Goal: Complete application form

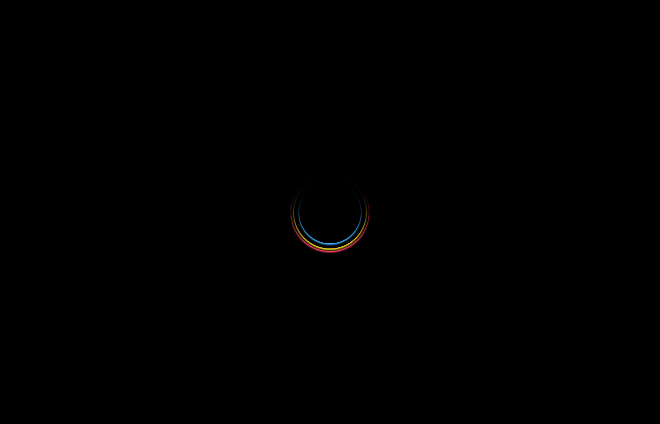
select select
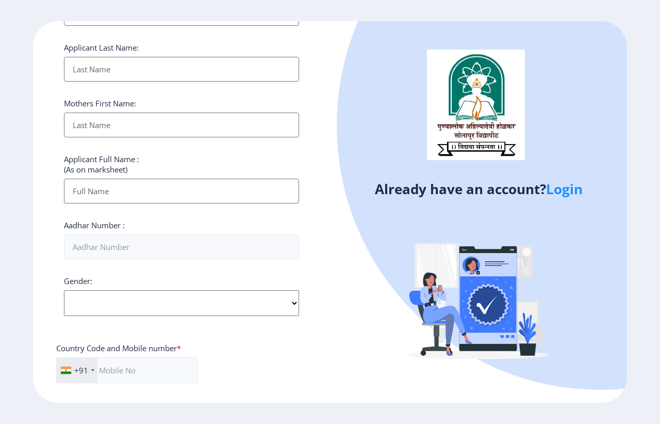
scroll to position [338, 0]
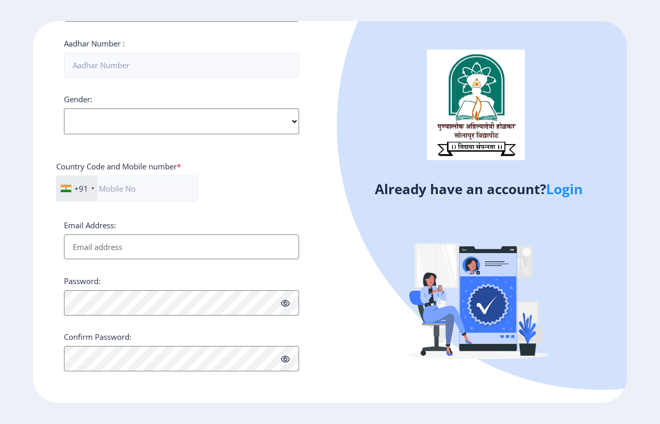
click at [563, 187] on link "Login" at bounding box center [564, 189] width 37 height 19
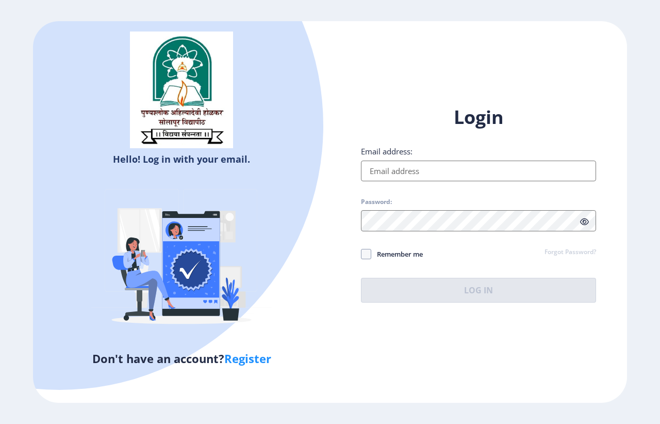
click at [393, 171] on input "Email address:" at bounding box center [478, 170] width 235 height 21
type input "[EMAIL_ADDRESS][DOMAIN_NAME]"
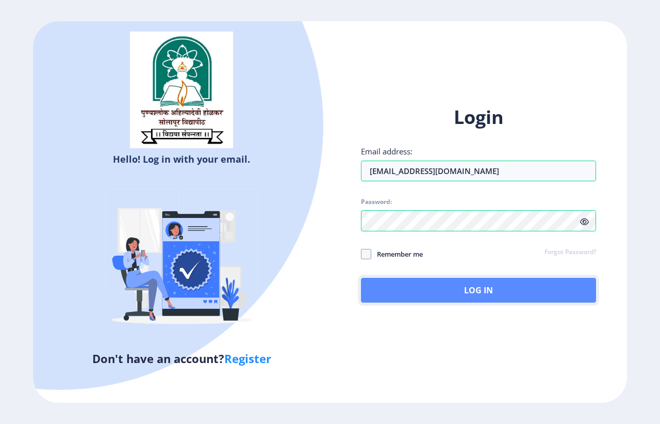
click at [432, 284] on button "Log In" at bounding box center [478, 290] width 235 height 25
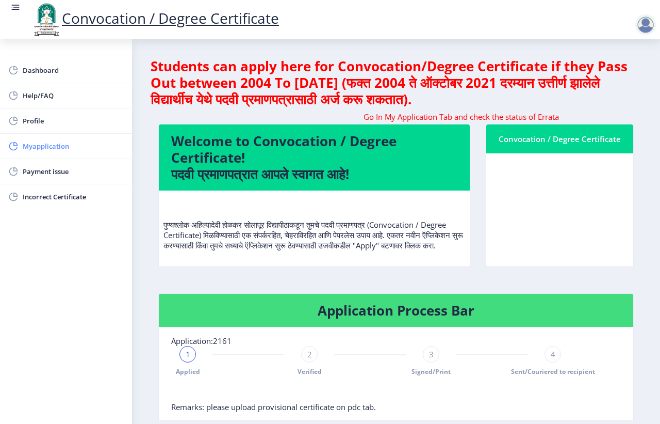
click at [58, 149] on span "Myapplication" at bounding box center [73, 146] width 101 height 12
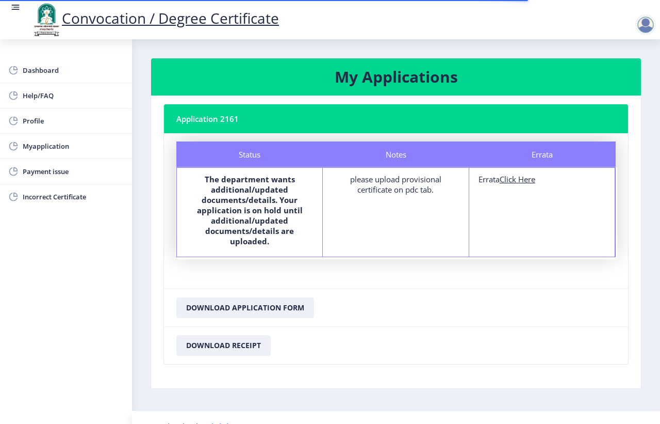
click at [517, 181] on u "Click Here" at bounding box center [518, 179] width 36 height 10
select select
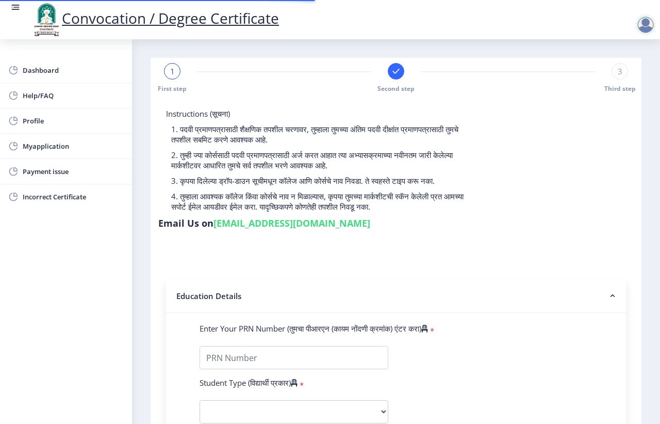
type input "2011032500060497"
select select "Regular"
select select "2015"
select select "March"
select select "SECOND CLASS"
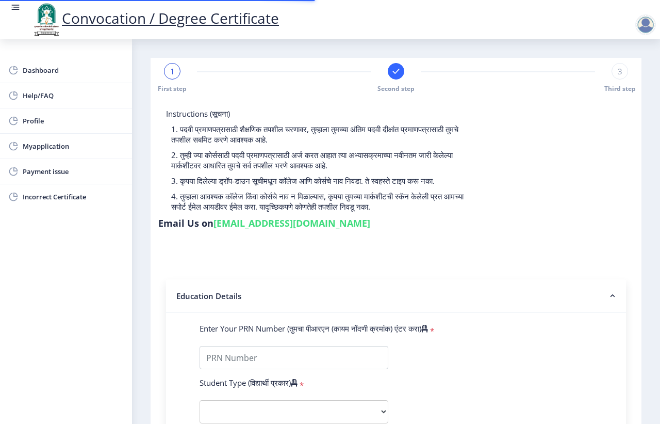
type input "348731"
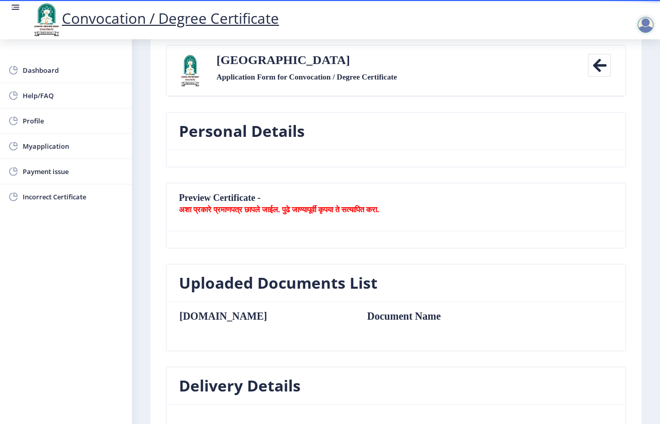
scroll to position [64, 0]
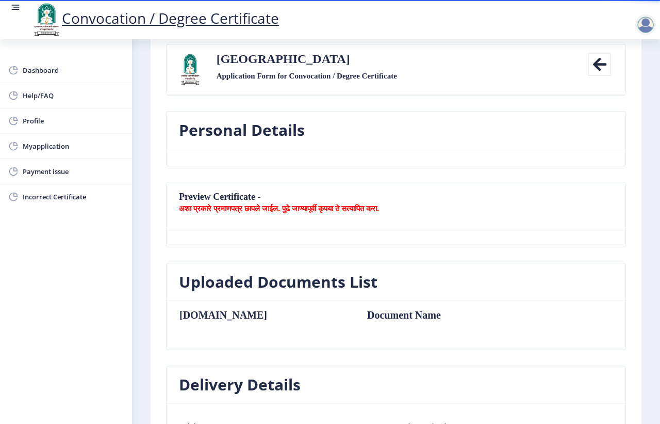
click at [255, 213] on b "अशा प्रकारे प्रमाणपत्र छापले जाईल. पुढे जाण्यापूर्वी कृपया ते सत्यापित करा." at bounding box center [279, 208] width 200 height 10
click at [247, 222] on nb-card-header "Preview Certificate - अशा प्रकारे प्रमाणपत्र छापले जाईल. पुढे जाण्यापूर्वी कृपय…" at bounding box center [396, 206] width 459 height 48
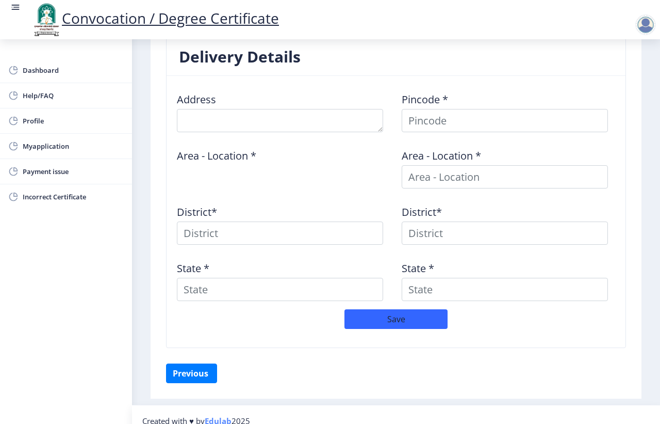
scroll to position [407, 0]
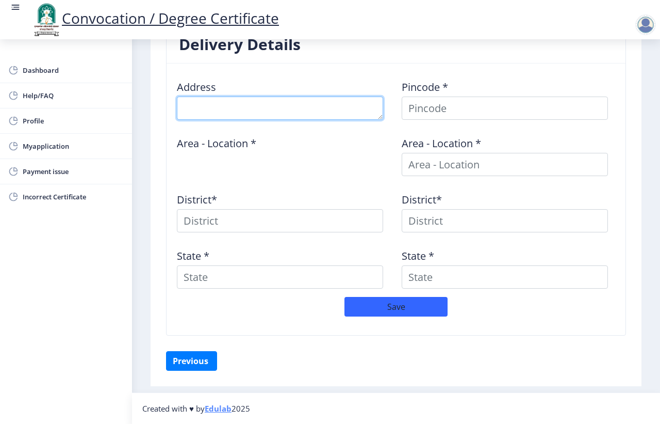
click at [189, 109] on textarea at bounding box center [280, 107] width 206 height 23
type textarea "At Post [PERSON_NAME]"
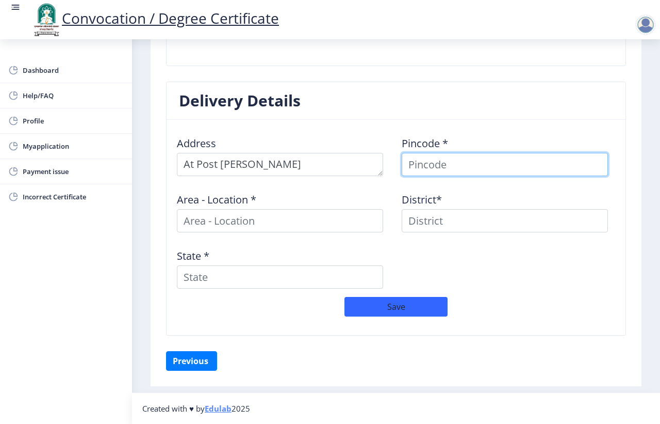
scroll to position [351, 0]
type input "413306"
select select "12: Object"
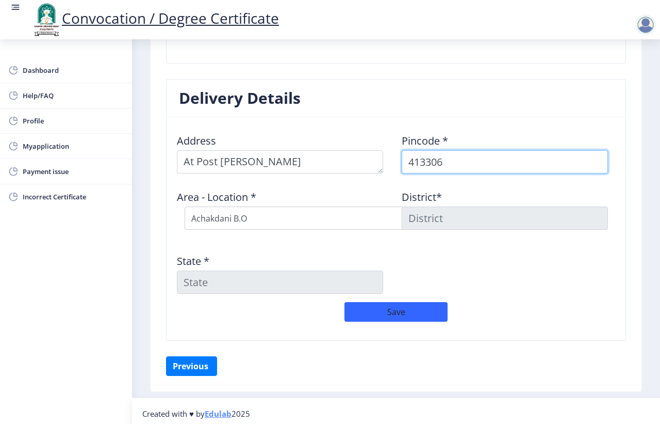
scroll to position [359, 0]
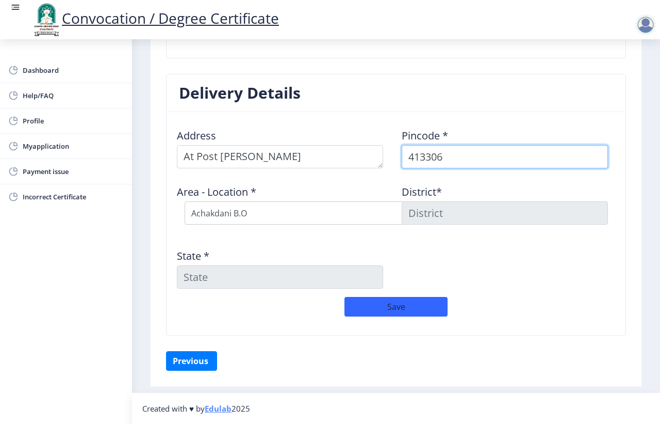
type input "413306"
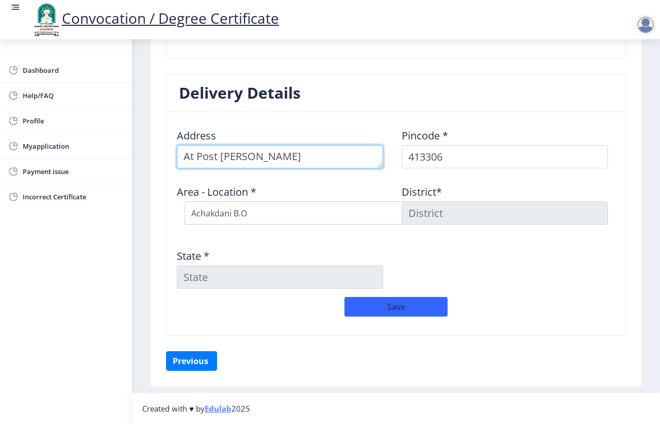
drag, startPoint x: 267, startPoint y: 156, endPoint x: 166, endPoint y: 154, distance: 101.7
click at [220, 155] on textarea at bounding box center [280, 156] width 206 height 23
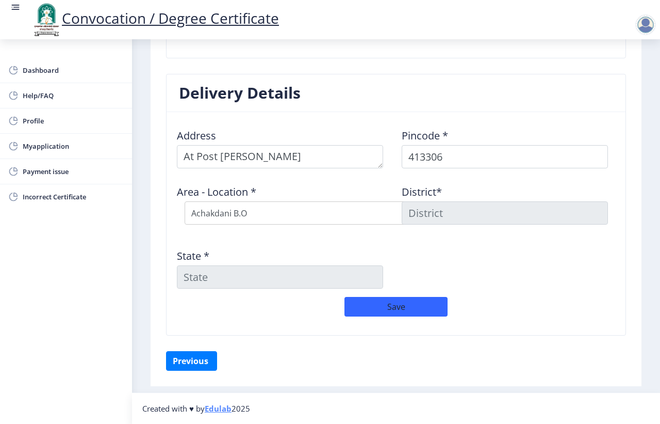
click at [155, 154] on div "First step Second step 3 Third step Solapur University Application Form for Con…" at bounding box center [396, 44] width 491 height 684
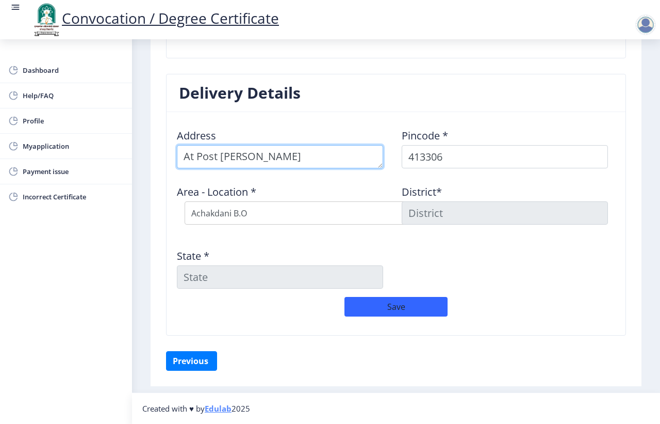
click at [295, 157] on textarea at bounding box center [280, 156] width 206 height 23
drag, startPoint x: 296, startPoint y: 158, endPoint x: 159, endPoint y: 172, distance: 137.4
click at [159, 172] on div "Delivery Details Address Pincode * 413306 Area - Location * Select Area Locatio…" at bounding box center [396, 212] width 476 height 277
type textarea "Near By Ganapati Mandir [PERSON_NAME]"
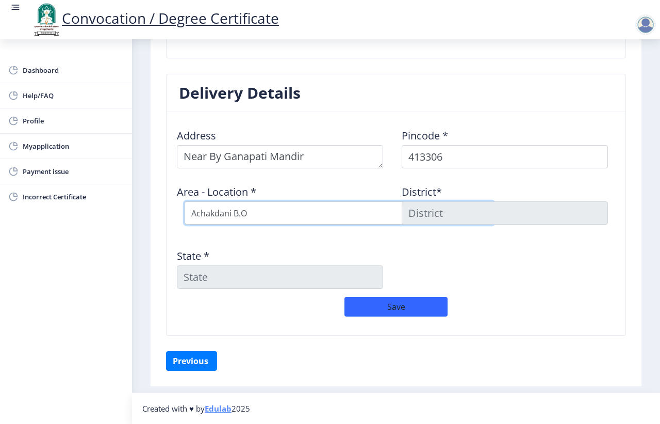
click at [231, 221] on select "Select Area Location Achakdani B.O Chikmahud B.O Gaigavan [PERSON_NAME] B.O Kat…" at bounding box center [340, 212] width 310 height 23
select select "32: Object"
click at [185, 201] on select "Select Area Location Achakdani B.O Chikmahud B.O Gaigavan [PERSON_NAME] B.O Kat…" at bounding box center [340, 212] width 310 height 23
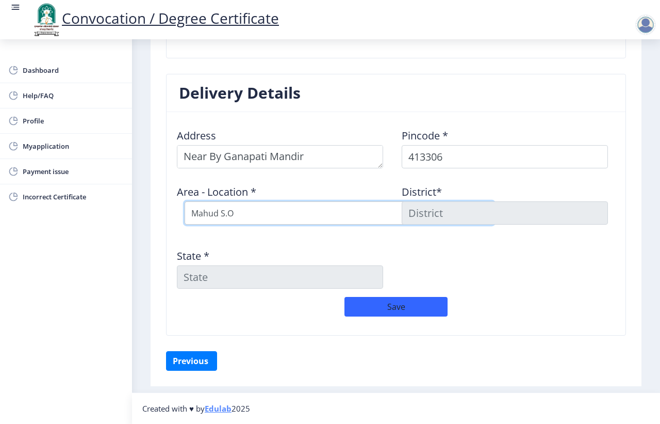
type input "SOLAPUR"
type input "[GEOGRAPHIC_DATA]"
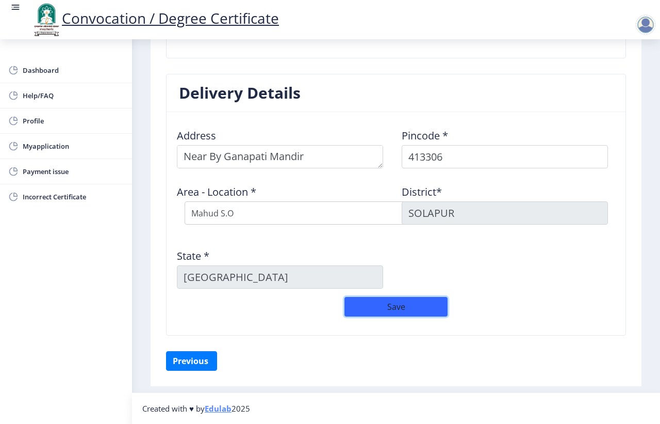
click at [370, 307] on button "Save" at bounding box center [396, 307] width 103 height 20
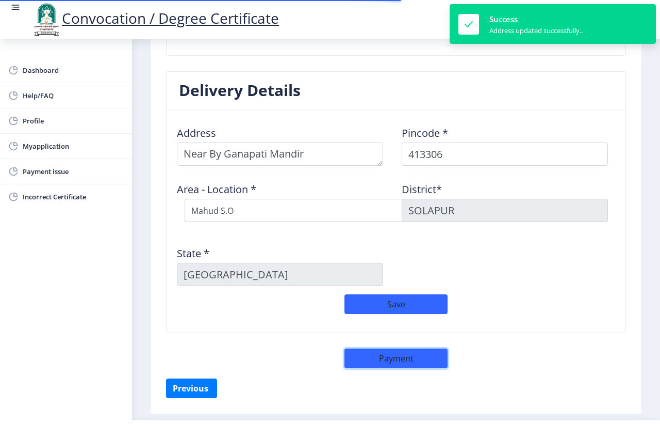
click at [383, 364] on button "Payment" at bounding box center [396, 358] width 103 height 20
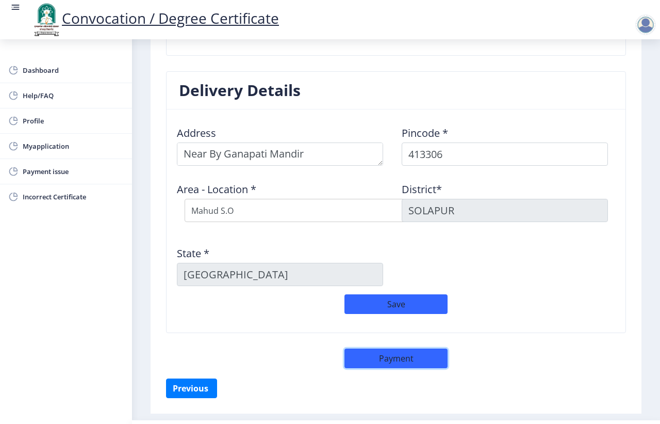
click at [365, 367] on button "Payment" at bounding box center [396, 358] width 103 height 20
click at [392, 356] on button "Payment" at bounding box center [396, 358] width 103 height 20
click at [50, 197] on span "Incorrect Certificate" at bounding box center [73, 196] width 101 height 12
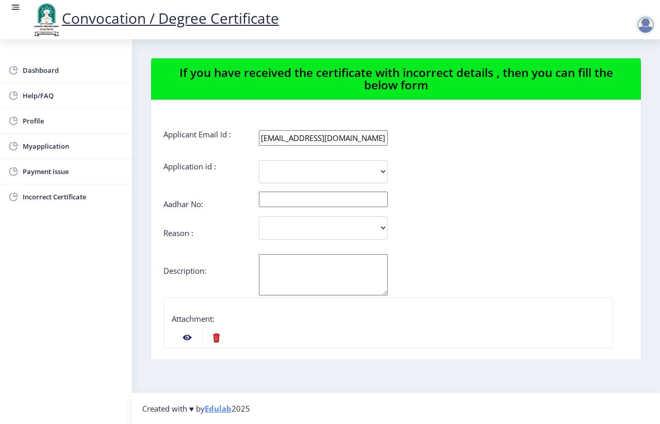
click at [185, 336] on nb-action at bounding box center [187, 337] width 30 height 19
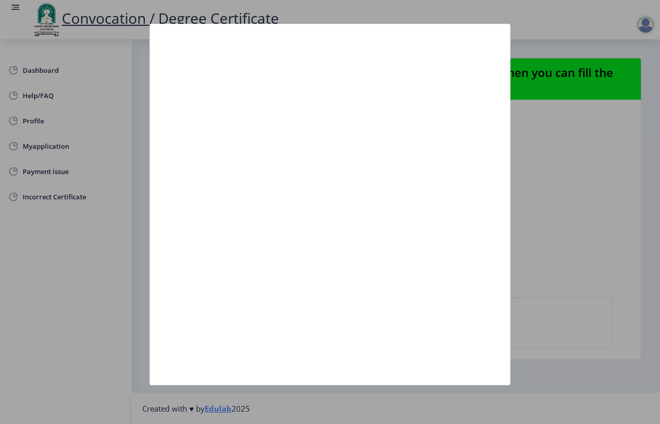
click at [513, 198] on div at bounding box center [330, 212] width 660 height 424
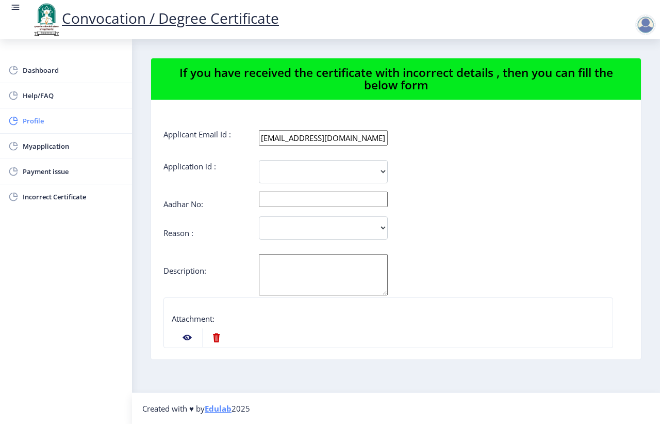
click at [48, 125] on span "Profile" at bounding box center [73, 121] width 101 height 12
select select
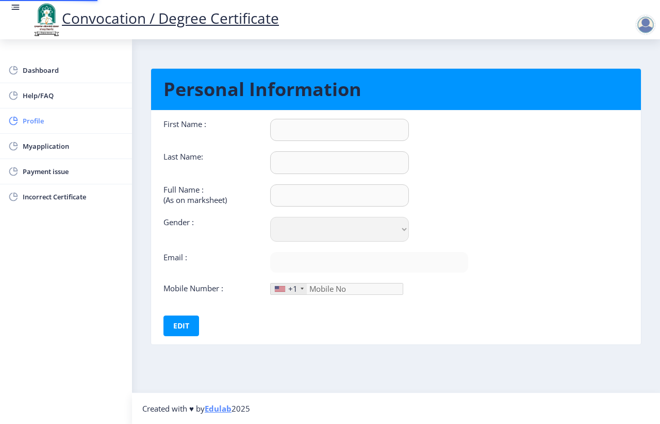
type input "[PERSON_NAME]"
type input "MAHAJAN"
type input "[PERSON_NAME]"
select select "[DEMOGRAPHIC_DATA]"
type input "[EMAIL_ADDRESS][DOMAIN_NAME]"
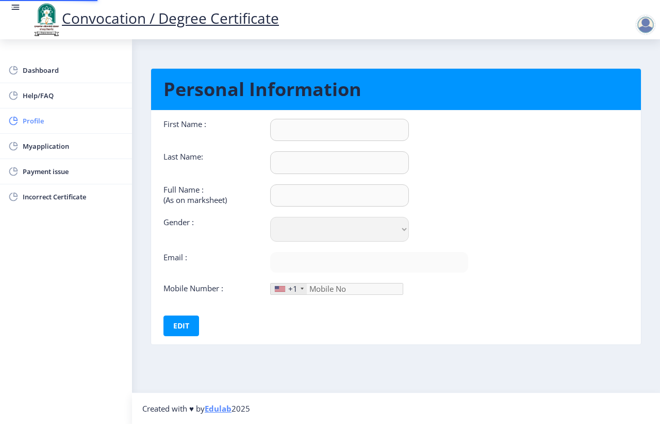
type input "9970296550"
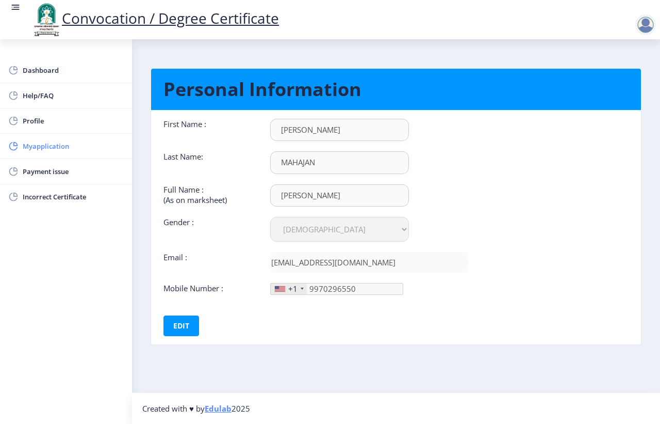
click at [63, 143] on span "Myapplication" at bounding box center [73, 146] width 101 height 12
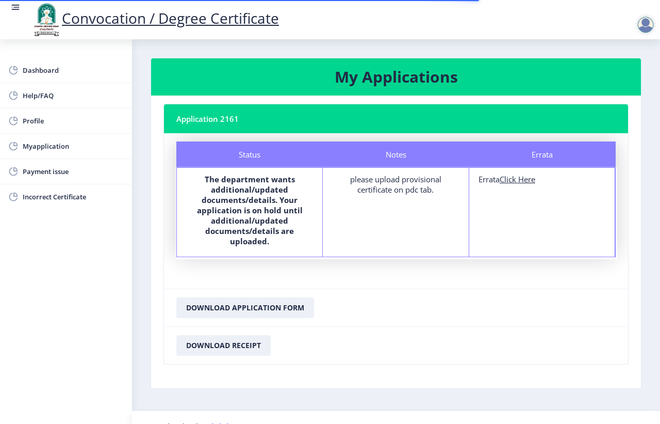
click at [413, 188] on div "please upload provisional certificate on pdc tab." at bounding box center [395, 184] width 127 height 21
click at [411, 186] on div "please upload provisional certificate on pdc tab." at bounding box center [395, 184] width 127 height 21
click at [375, 183] on div "please upload provisional certificate on pdc tab." at bounding box center [395, 184] width 127 height 21
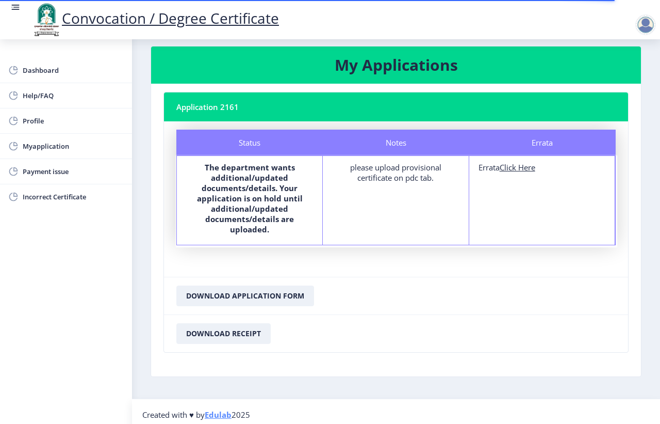
scroll to position [19, 0]
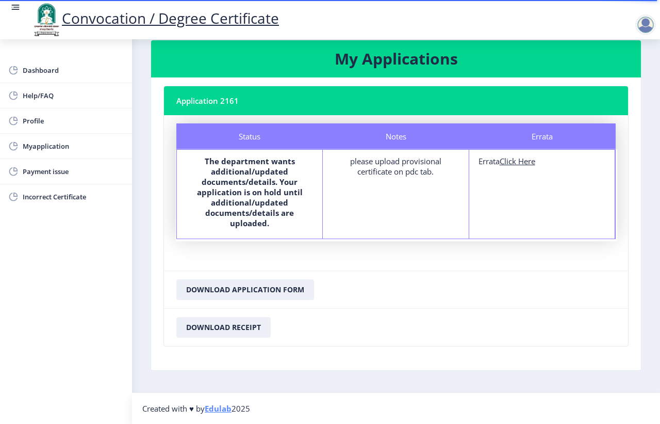
click at [360, 164] on div "please upload provisional certificate on pdc tab." at bounding box center [395, 166] width 127 height 21
click at [427, 160] on div "please upload provisional certificate on pdc tab." at bounding box center [395, 166] width 127 height 21
click at [376, 166] on div "please upload provisional certificate on pdc tab." at bounding box center [395, 166] width 127 height 21
click at [364, 179] on div "Notes please upload provisional certificate on pdc tab." at bounding box center [396, 194] width 146 height 89
click at [372, 167] on div "please upload provisional certificate on pdc tab." at bounding box center [395, 166] width 127 height 21
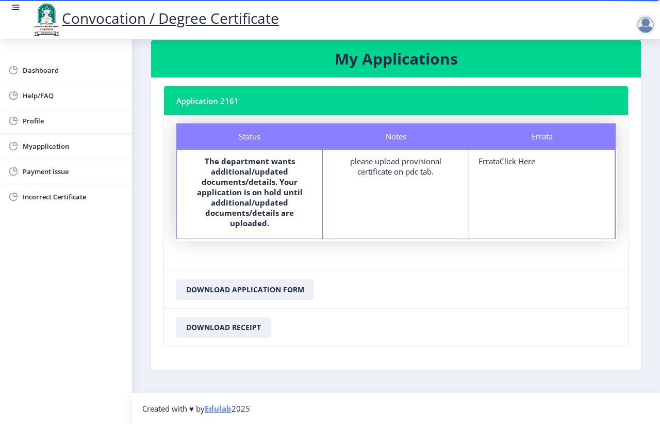
click at [372, 167] on div "please upload provisional certificate on pdc tab." at bounding box center [395, 166] width 127 height 21
click at [383, 156] on div "please upload provisional certificate on pdc tab." at bounding box center [395, 166] width 127 height 21
click at [409, 171] on div "please upload provisional certificate on pdc tab." at bounding box center [395, 166] width 127 height 21
click at [365, 167] on div "please upload provisional certificate on pdc tab." at bounding box center [395, 166] width 127 height 21
click at [265, 167] on b "The department wants additional/updated documents/details. Your application is …" at bounding box center [250, 192] width 106 height 72
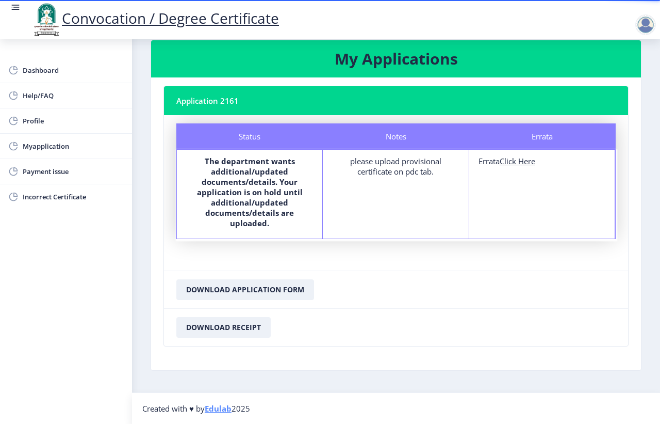
click at [522, 161] on u "Click Here" at bounding box center [518, 161] width 36 height 10
select select
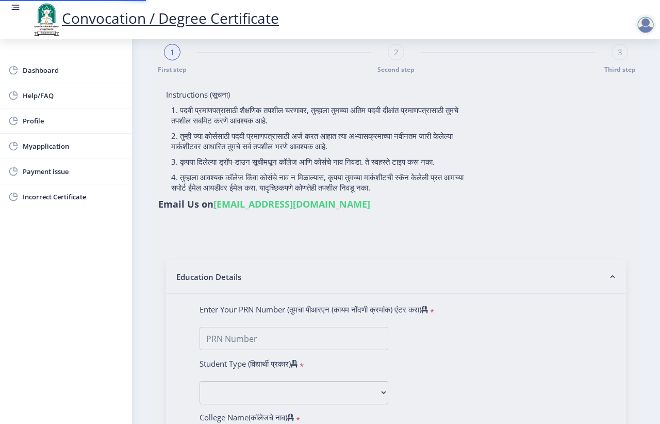
type input "[PERSON_NAME]"
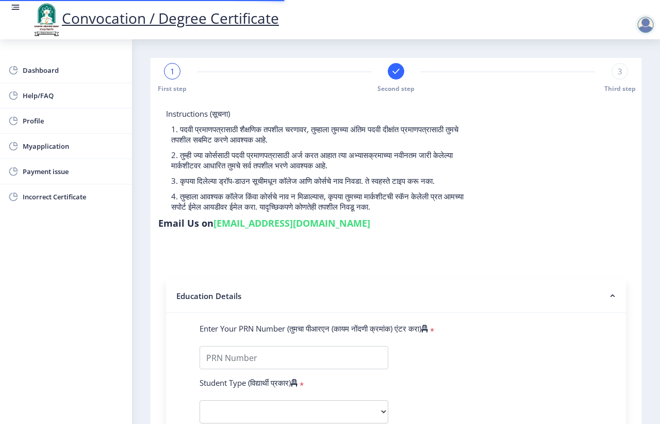
type input "2011032500060497"
select select "Regular"
select select "2015"
select select "March"
select select "SECOND CLASS"
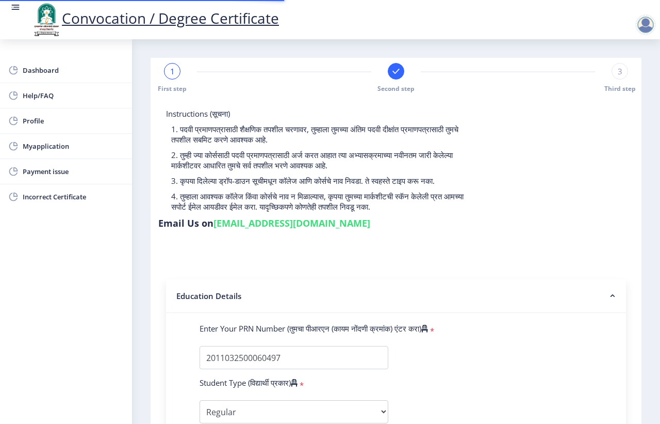
type input "348731"
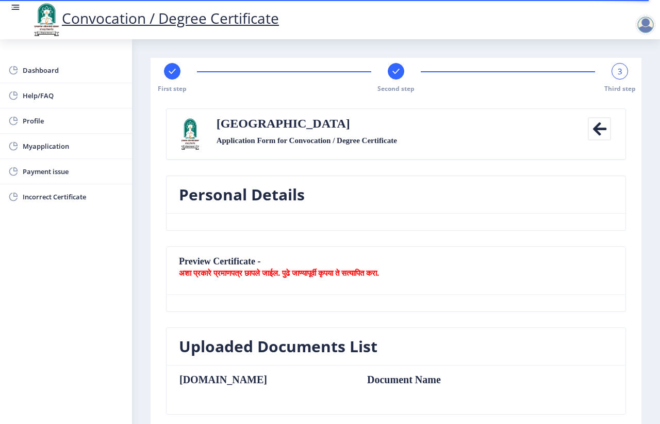
click at [592, 125] on icon at bounding box center [599, 128] width 23 height 23
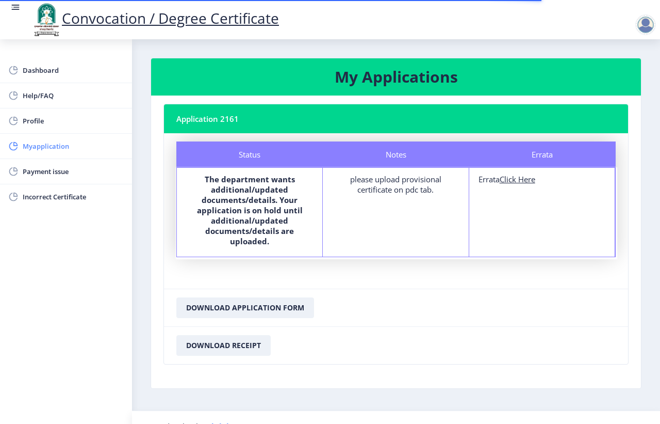
click at [55, 150] on span "Myapplication" at bounding box center [73, 146] width 101 height 12
click at [483, 181] on div "Errata Click Here" at bounding box center [542, 179] width 127 height 10
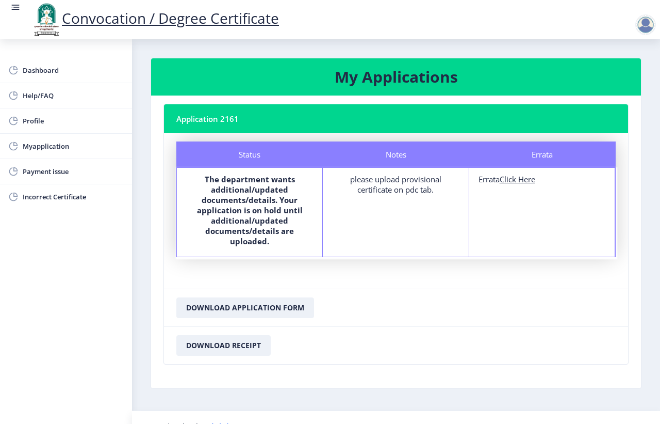
click at [483, 181] on div "Errata Click Here" at bounding box center [542, 179] width 127 height 10
click at [536, 150] on div "Errata" at bounding box center [542, 154] width 147 height 26
click at [489, 181] on div "Errata Click Here" at bounding box center [542, 179] width 127 height 10
click at [524, 176] on u "Click Here" at bounding box center [518, 179] width 36 height 10
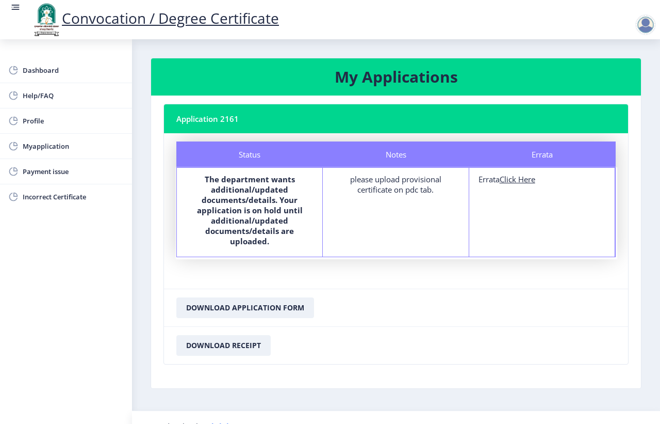
select select
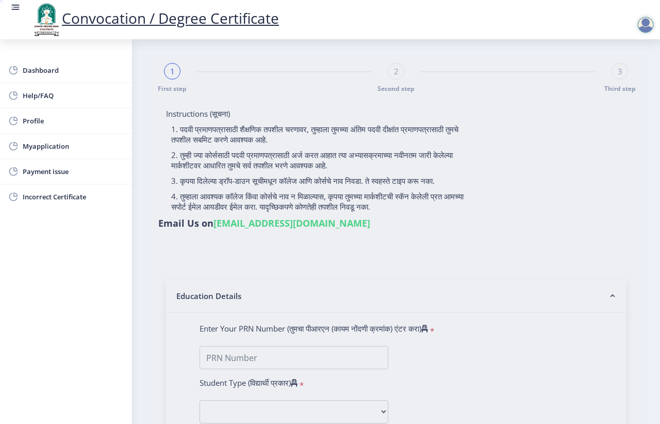
type input "[PERSON_NAME]"
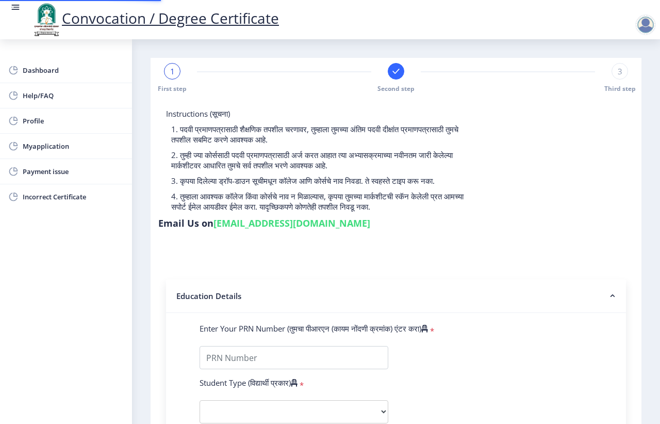
type input "2011032500060497"
select select "Regular"
select select "2015"
select select "March"
select select "SECOND CLASS"
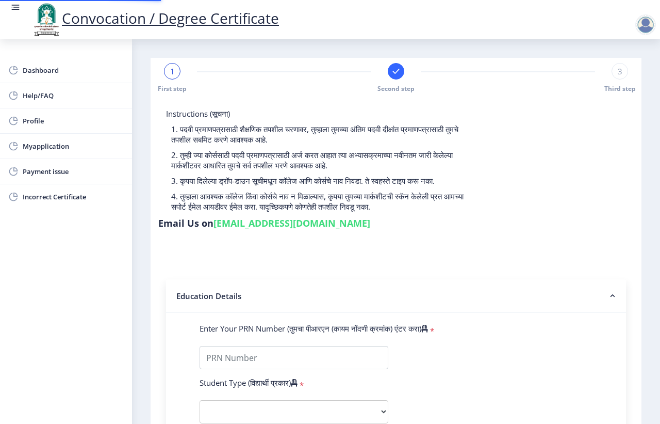
type input "348731"
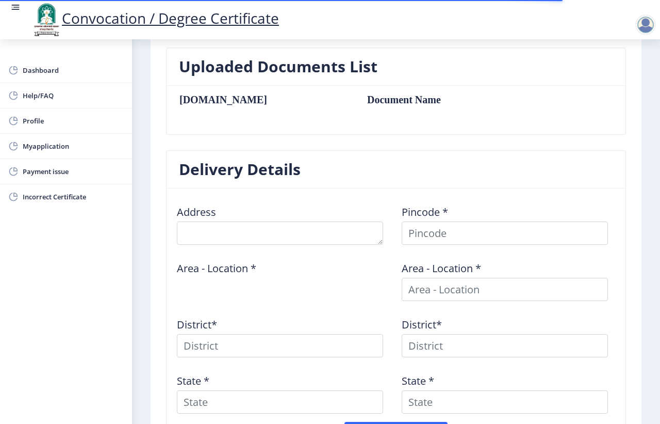
scroll to position [258, 0]
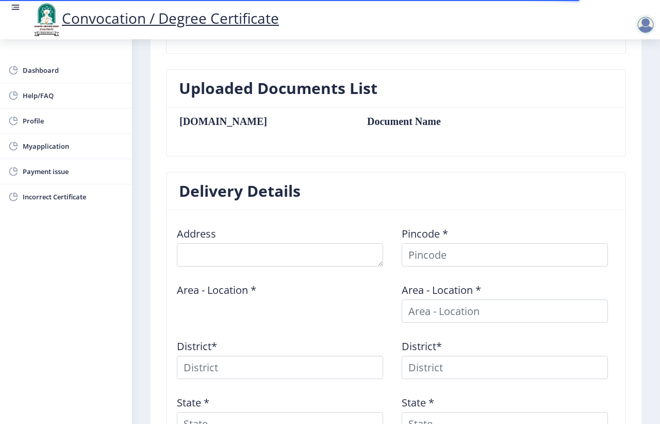
click at [199, 117] on th "[DOMAIN_NAME]" at bounding box center [268, 121] width 178 height 11
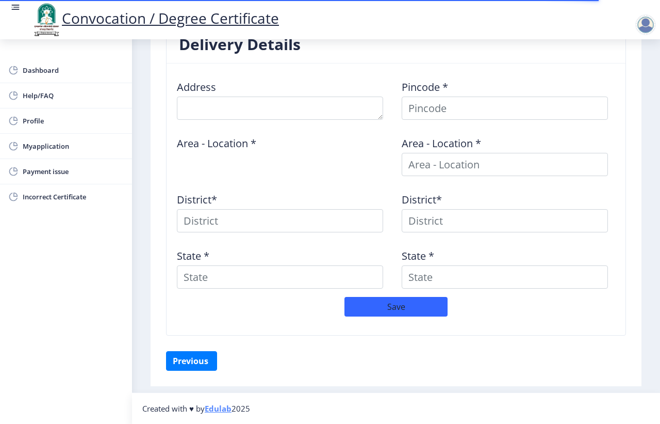
scroll to position [407, 0]
click at [199, 354] on button "Previous ‍" at bounding box center [191, 361] width 51 height 20
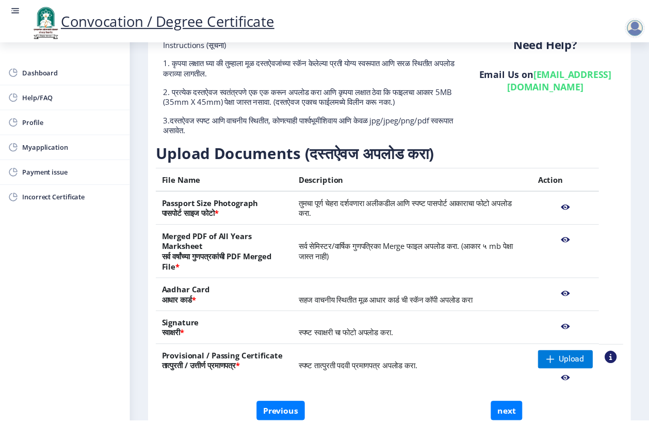
scroll to position [125, 0]
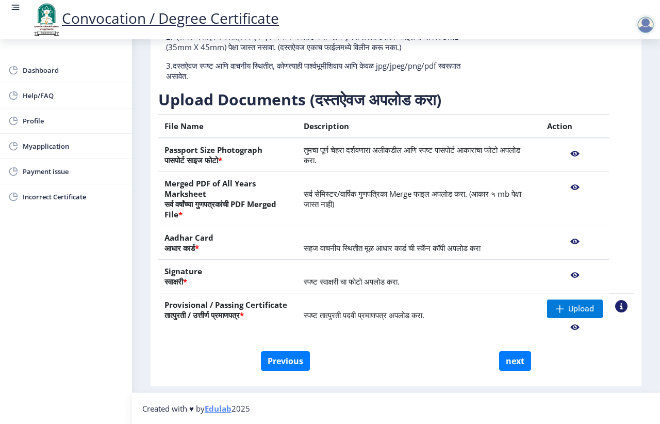
click at [572, 152] on nb-action at bounding box center [575, 153] width 56 height 19
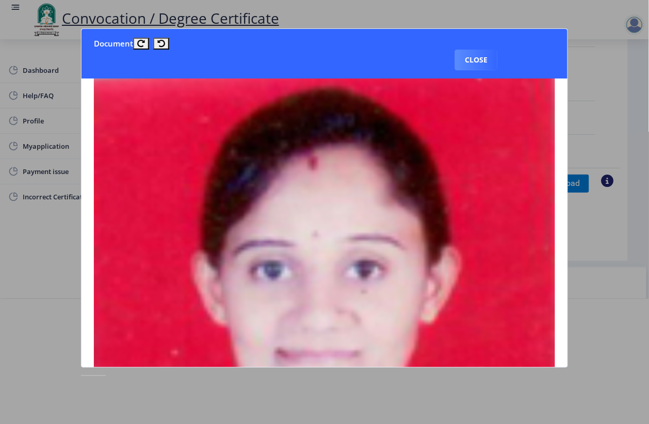
scroll to position [0, 0]
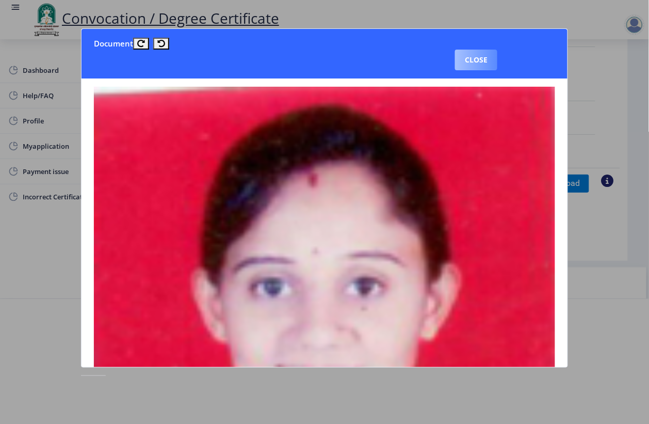
click at [471, 62] on button "Close" at bounding box center [476, 60] width 42 height 21
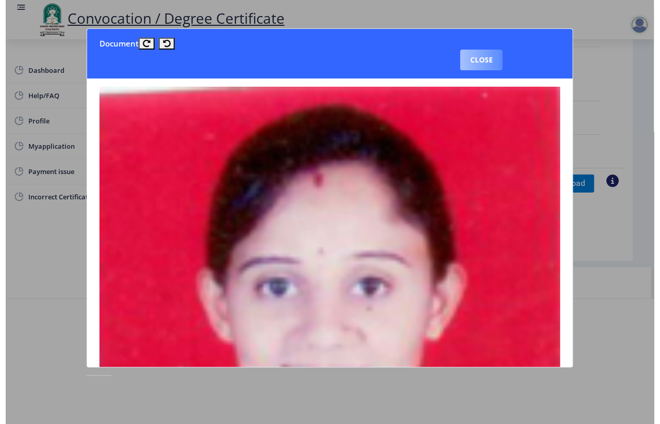
scroll to position [7, 0]
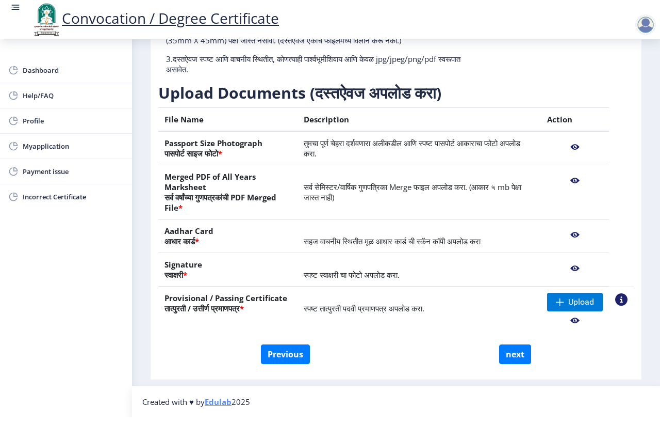
click at [573, 179] on nb-action at bounding box center [575, 180] width 56 height 19
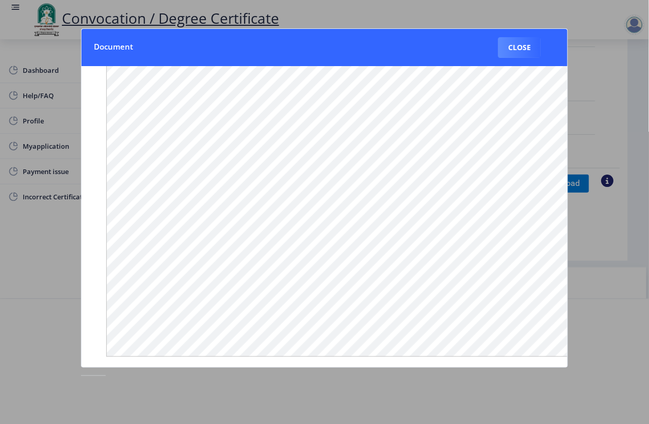
scroll to position [82, 0]
click at [512, 46] on button "Close" at bounding box center [519, 47] width 42 height 21
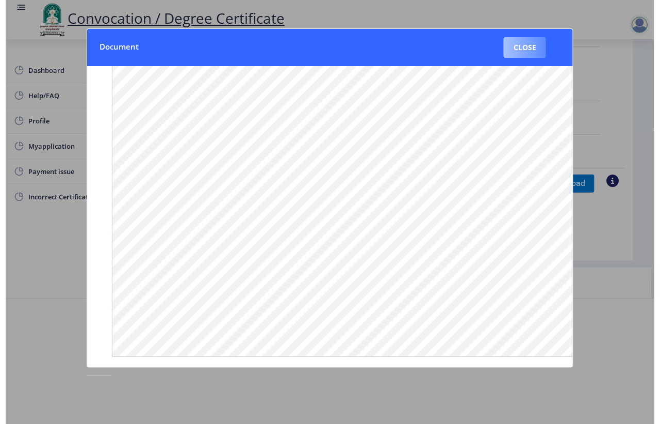
scroll to position [7, 0]
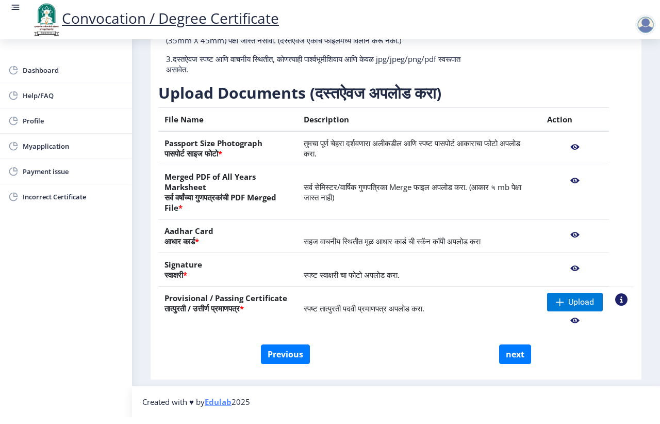
click at [568, 230] on nb-action at bounding box center [575, 234] width 56 height 19
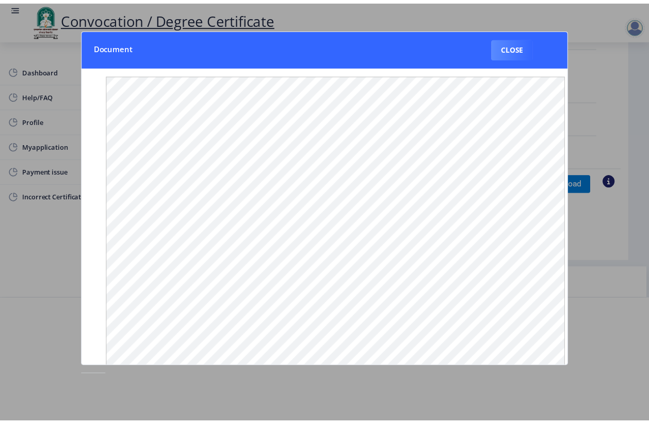
scroll to position [0, 0]
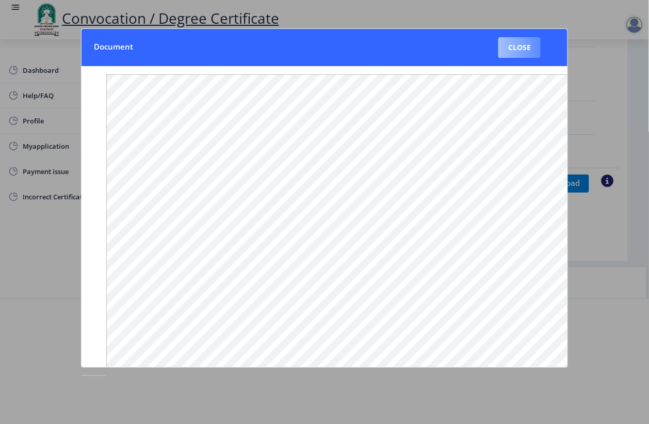
click at [524, 44] on button "Close" at bounding box center [519, 47] width 42 height 21
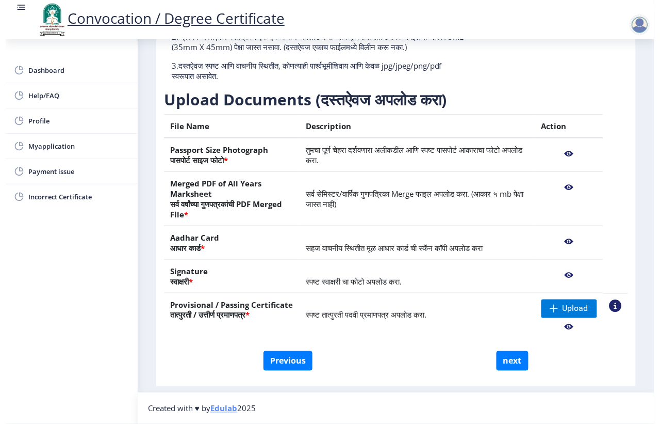
scroll to position [7, 0]
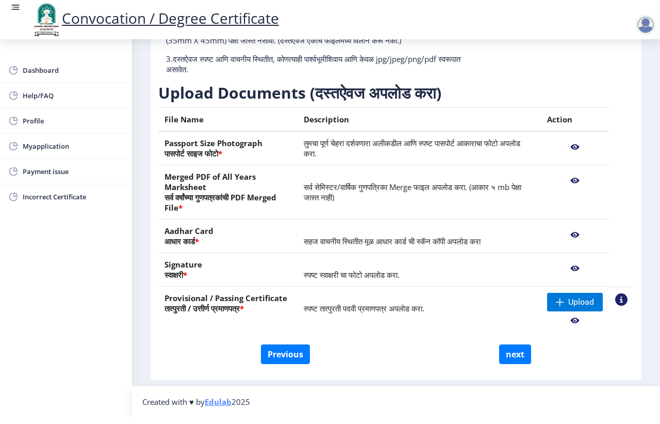
click at [576, 265] on nb-action at bounding box center [575, 268] width 56 height 19
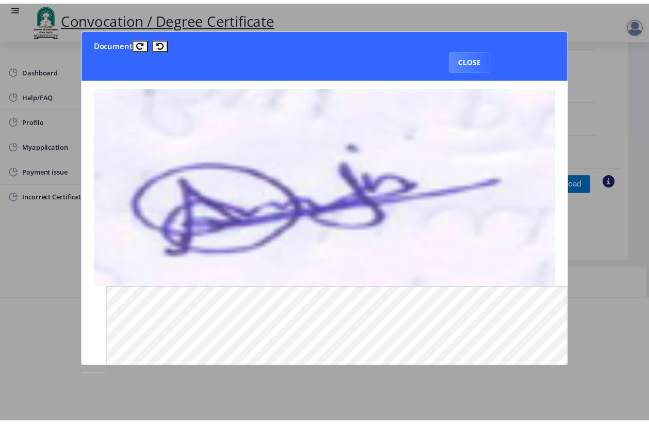
scroll to position [0, 0]
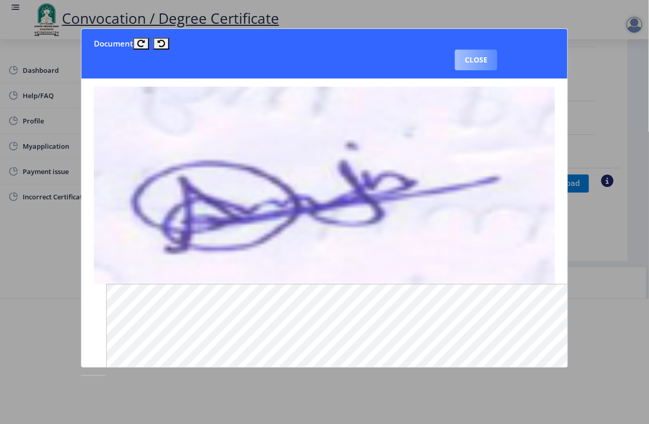
click at [475, 53] on button "Close" at bounding box center [476, 60] width 42 height 21
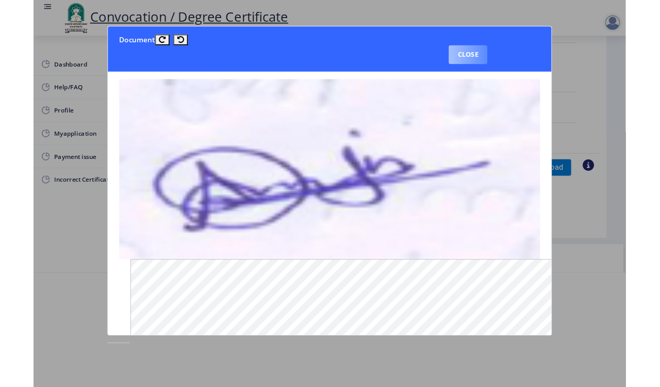
scroll to position [7, 0]
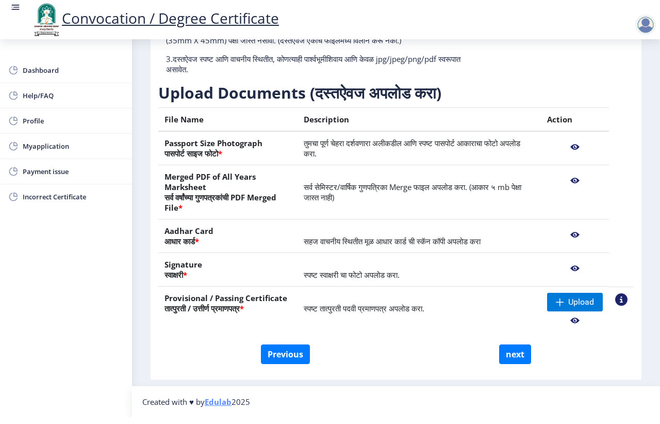
click at [442, 272] on td "स्पष्ट स्वाक्षरी चा फोटो अपलोड करा." at bounding box center [420, 270] width 244 height 34
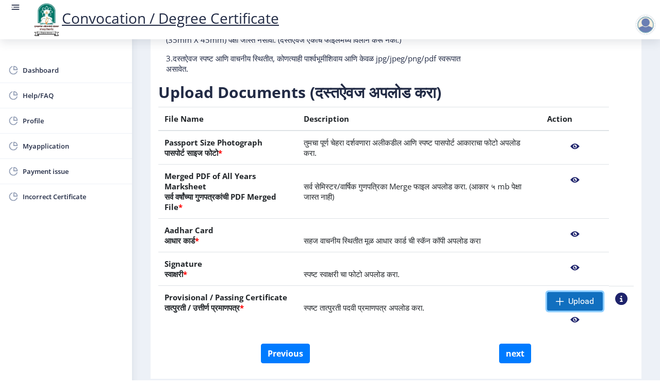
click at [569, 298] on span "Upload" at bounding box center [582, 301] width 26 height 10
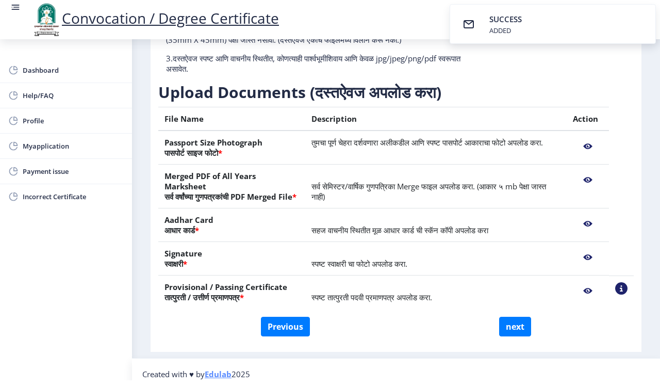
click at [586, 289] on nb-action at bounding box center [588, 291] width 30 height 19
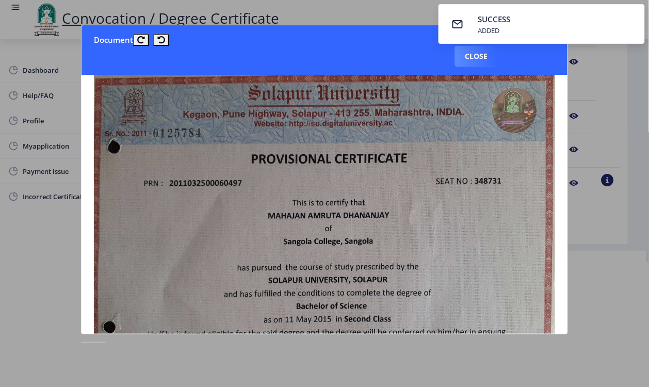
scroll to position [0, 0]
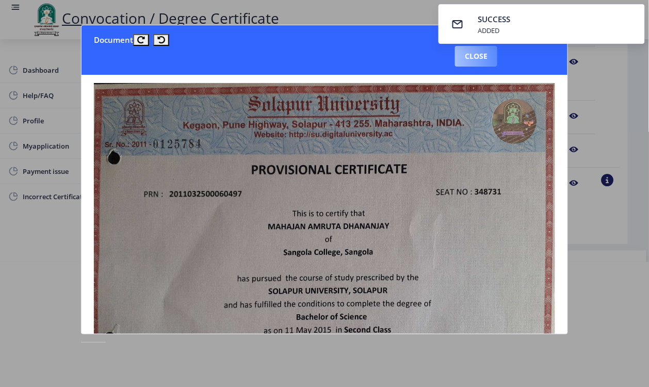
click at [466, 57] on button "Close" at bounding box center [476, 56] width 42 height 21
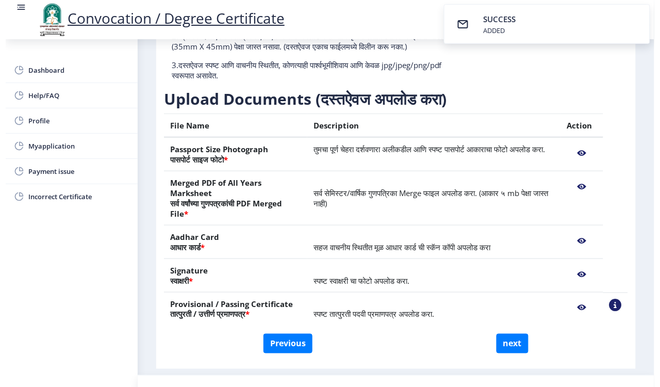
scroll to position [34, 0]
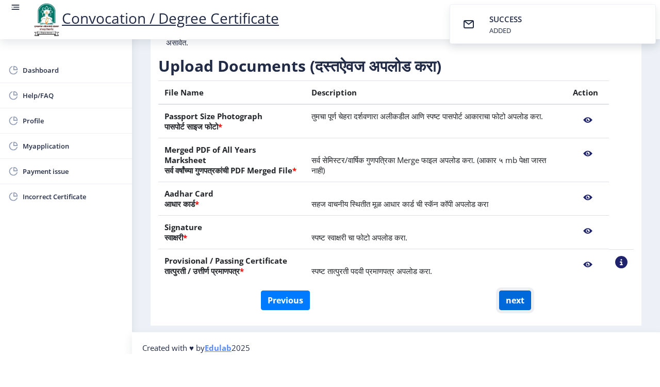
click at [509, 295] on button "next" at bounding box center [515, 300] width 32 height 20
select select
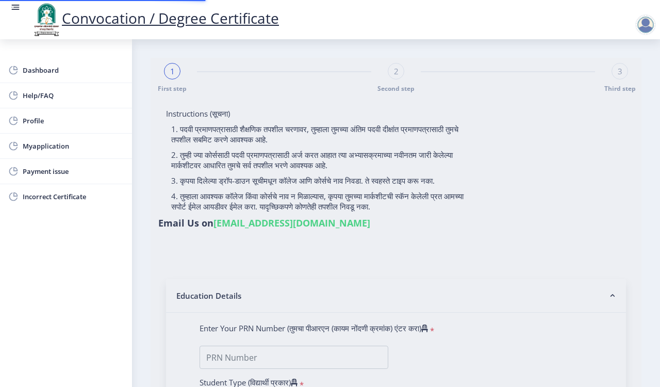
select select
type input "[PERSON_NAME]"
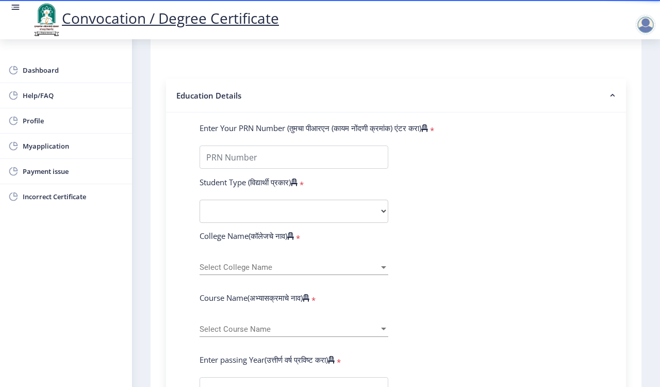
scroll to position [174, 0]
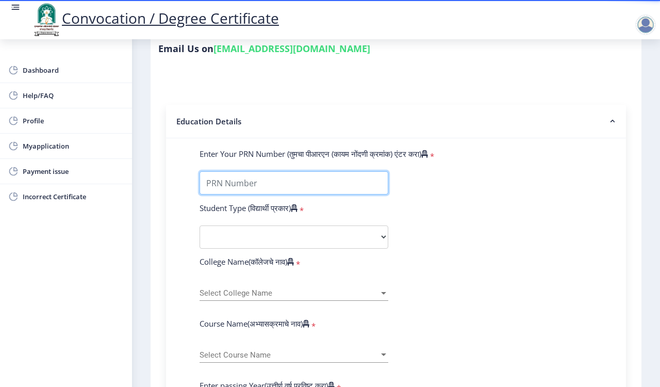
click at [261, 188] on input "Enter Your PRN Number (तुमचा पीआरएन (कायम नोंदणी क्रमांक) एंटर करा)" at bounding box center [294, 182] width 189 height 23
type input "2011032500060497"
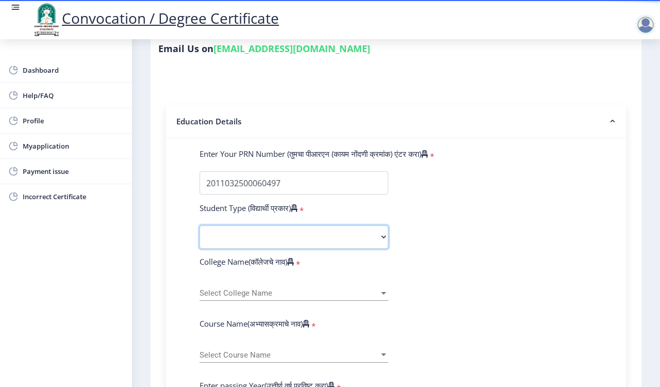
click at [212, 239] on select "Select Student Type Regular External" at bounding box center [294, 236] width 189 height 23
select select "Regular"
click at [200, 225] on select "Select Student Type Regular External" at bounding box center [294, 236] width 189 height 23
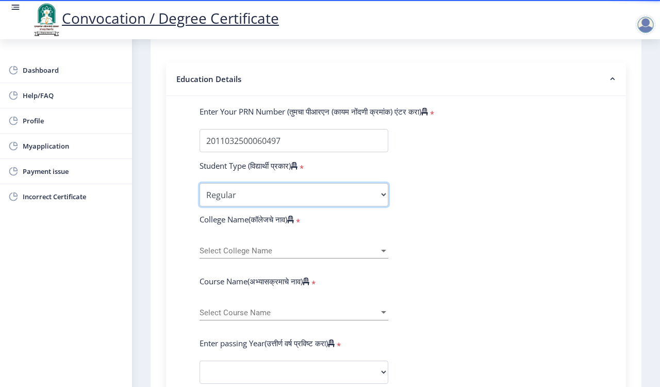
scroll to position [239, 0]
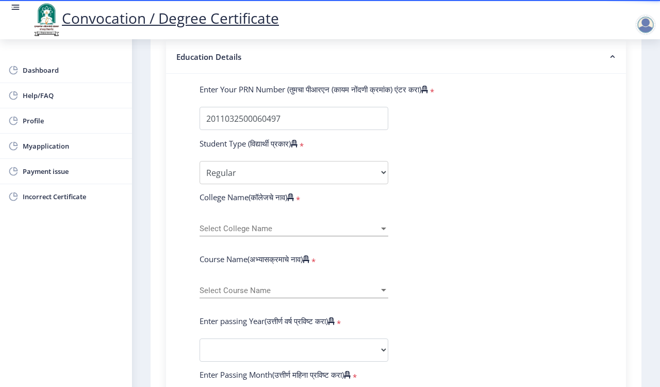
click at [233, 228] on span "Select College Name" at bounding box center [290, 228] width 180 height 9
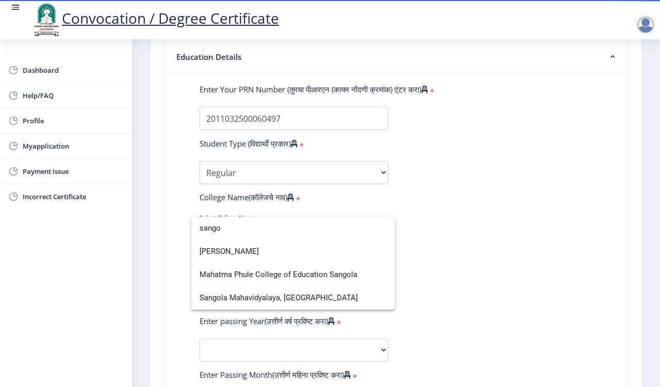
scroll to position [0, 0]
type input "sango"
click at [242, 249] on span "[PERSON_NAME]" at bounding box center [293, 251] width 187 height 23
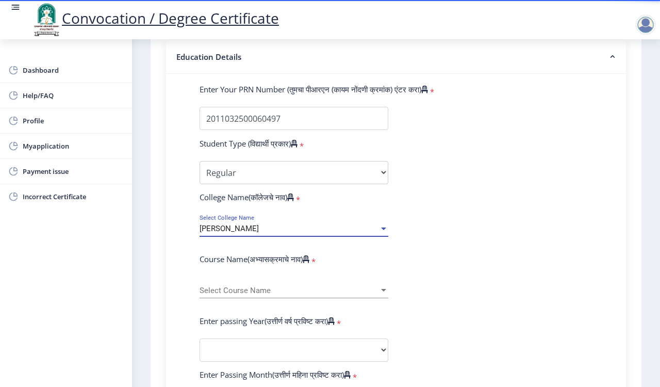
click at [248, 228] on span "[PERSON_NAME]" at bounding box center [229, 228] width 59 height 9
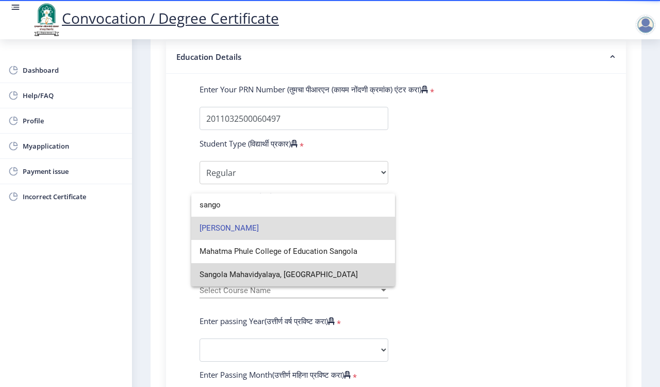
click at [245, 273] on span "Sangola Mahavidyalaya, [GEOGRAPHIC_DATA]" at bounding box center [293, 274] width 187 height 23
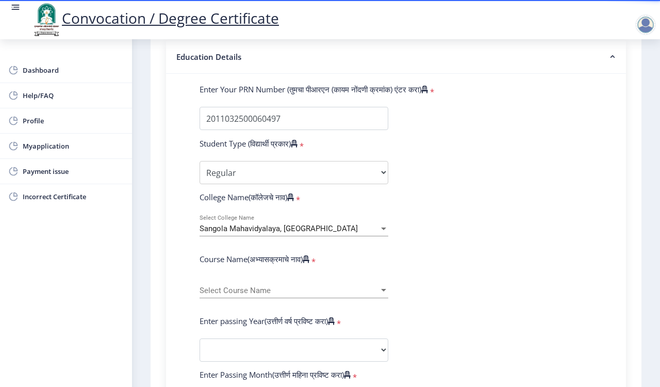
click at [238, 286] on span "Select Course Name" at bounding box center [290, 290] width 180 height 9
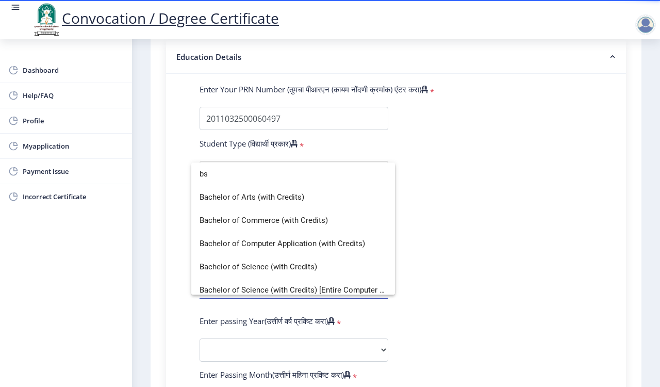
type input "b"
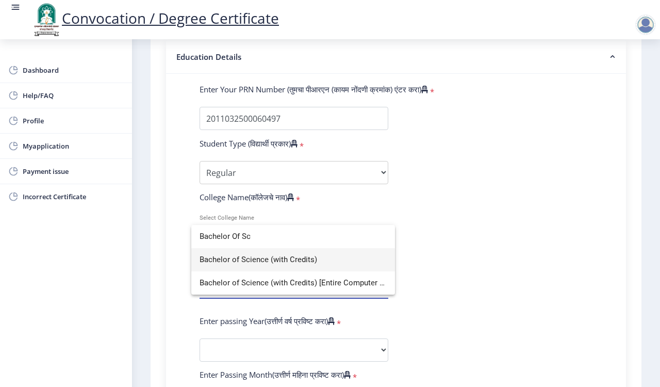
type input "Bachelor Of Sc"
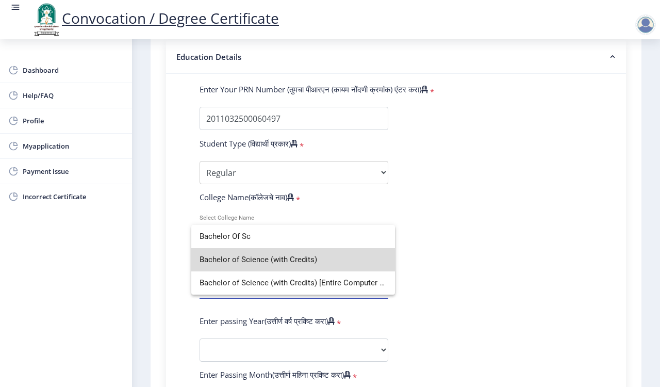
click at [283, 261] on span "Bachelor of Science (with Credits)" at bounding box center [293, 259] width 187 height 23
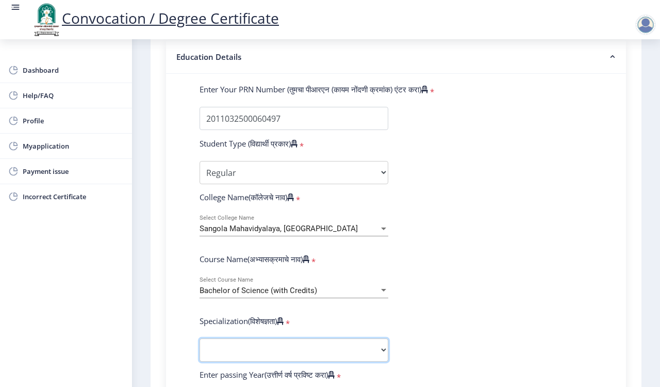
click at [222, 346] on select "Specialization Botany Chemistry Computer Science Electronics Geology Mathematic…" at bounding box center [294, 349] width 189 height 23
select select "Chemistry"
click at [200, 338] on select "Specialization Botany Chemistry Computer Science Electronics Geology Mathematic…" at bounding box center [294, 349] width 189 height 23
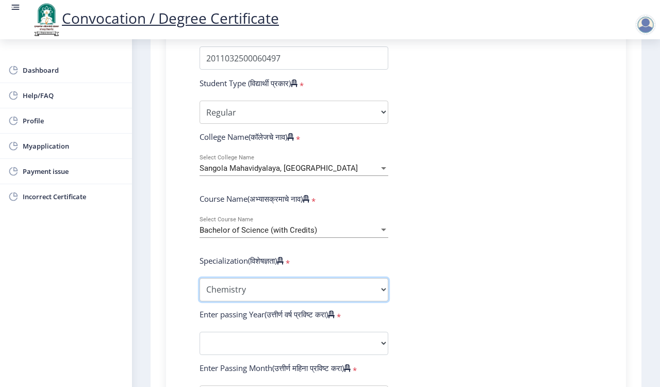
scroll to position [368, 0]
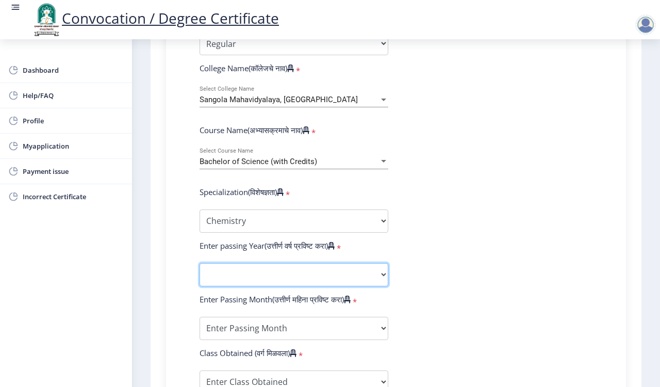
click at [227, 267] on select "2025 2024 2023 2022 2021 2020 2019 2018 2017 2016 2015 2014 2013 2012 2011 2010…" at bounding box center [294, 274] width 189 height 23
select select "2015"
click at [200, 263] on select "2025 2024 2023 2022 2021 2020 2019 2018 2017 2016 2015 2014 2013 2012 2011 2010…" at bounding box center [294, 274] width 189 height 23
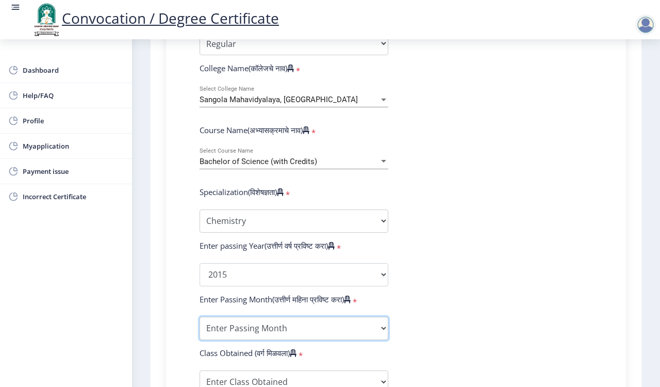
click at [223, 331] on select "Enter Passing Month March April May October November December" at bounding box center [294, 328] width 189 height 23
select select "May"
click at [200, 317] on select "Enter Passing Month March April May October November December" at bounding box center [294, 328] width 189 height 23
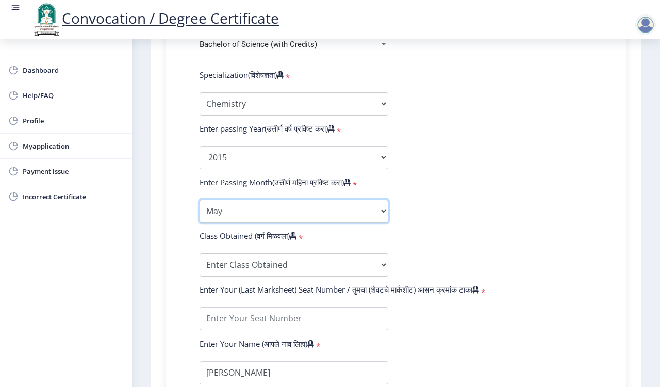
scroll to position [497, 0]
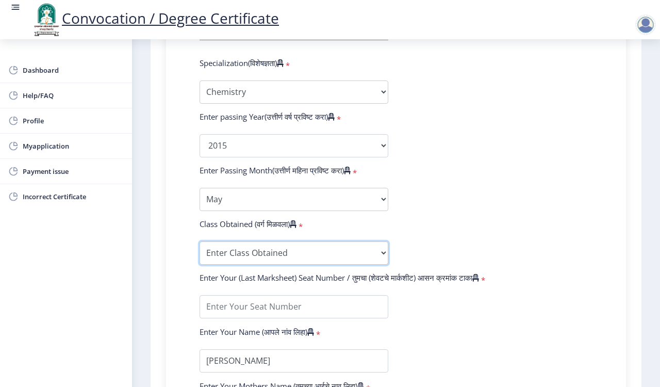
click at [220, 254] on select "Enter Class Obtained FIRST CLASS WITH DISTINCTION FIRST CLASS HIGHER SECOND CLA…" at bounding box center [294, 252] width 189 height 23
select select "SECOND CLASS"
click at [200, 241] on select "Enter Class Obtained FIRST CLASS WITH DISTINCTION FIRST CLASS HIGHER SECOND CLA…" at bounding box center [294, 252] width 189 height 23
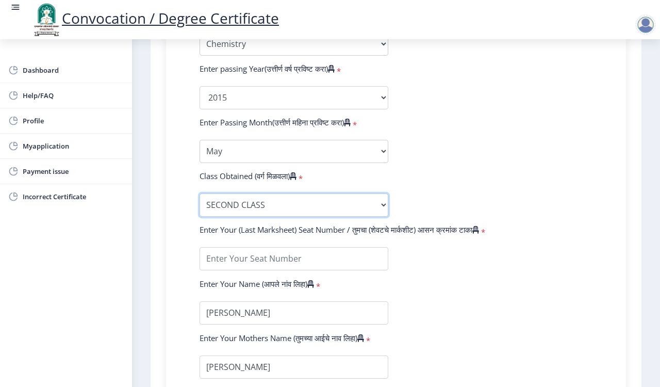
scroll to position [626, 0]
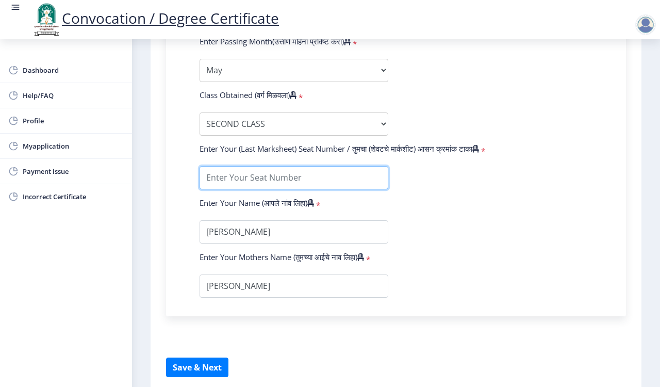
click at [240, 184] on input "textarea" at bounding box center [294, 177] width 189 height 23
type input "348731"
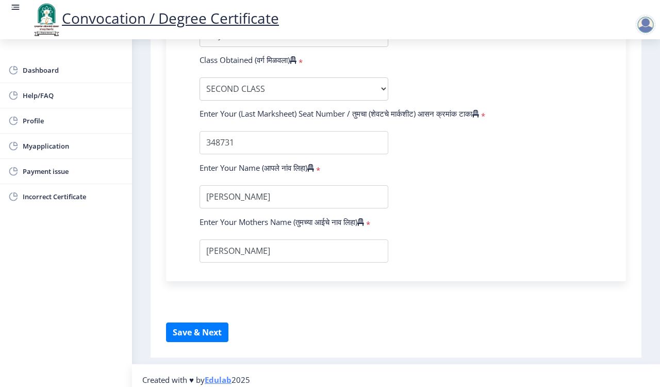
scroll to position [679, 0]
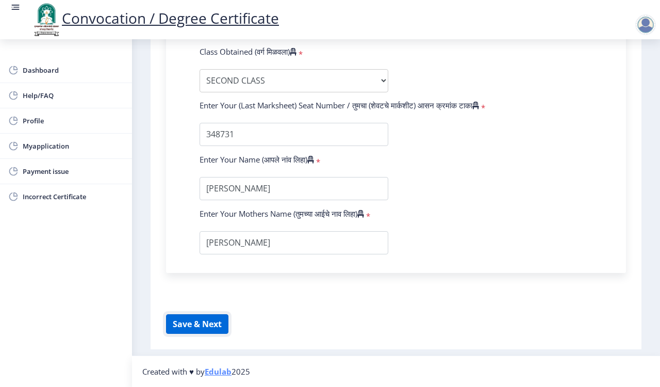
click at [185, 320] on button "Save & Next" at bounding box center [197, 324] width 62 height 20
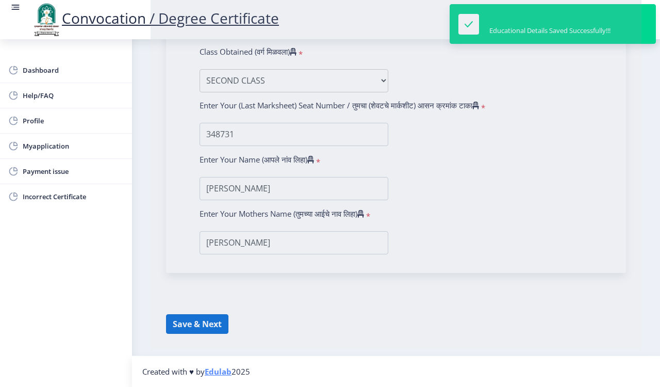
select select
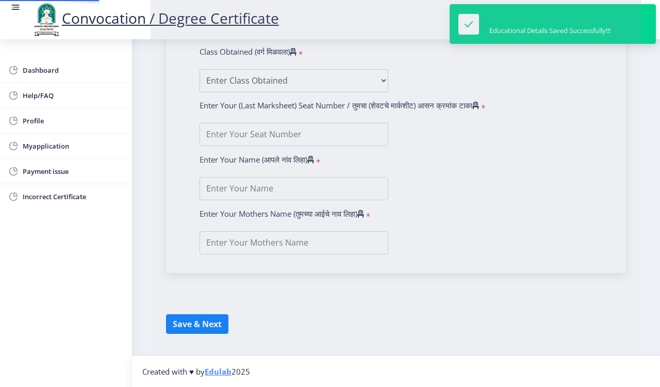
type input "[PERSON_NAME]"
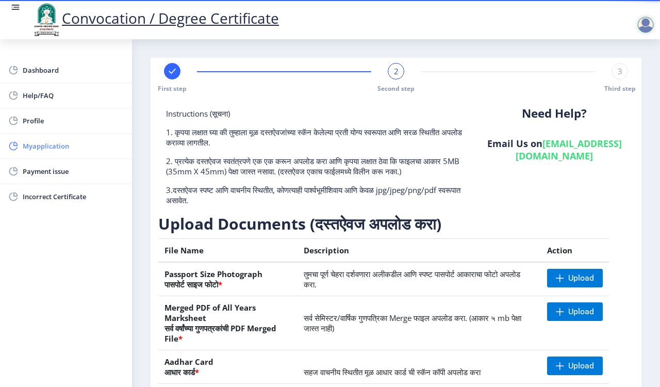
click at [40, 143] on span "Myapplication" at bounding box center [73, 146] width 101 height 12
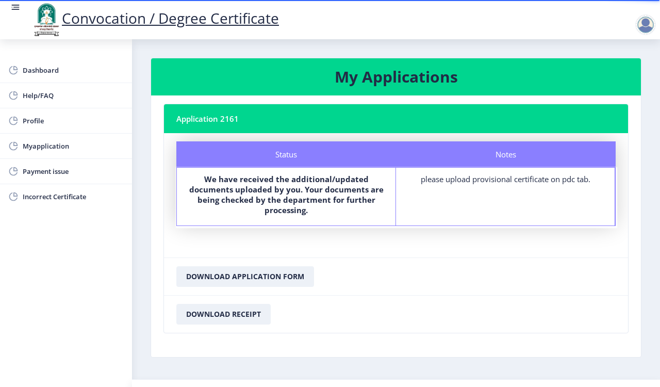
click at [473, 180] on div "please upload provisional certificate on pdc tab." at bounding box center [506, 179] width 200 height 10
click at [50, 146] on span "Myapplication" at bounding box center [73, 146] width 101 height 12
click at [55, 66] on span "Dashboard" at bounding box center [73, 70] width 101 height 12
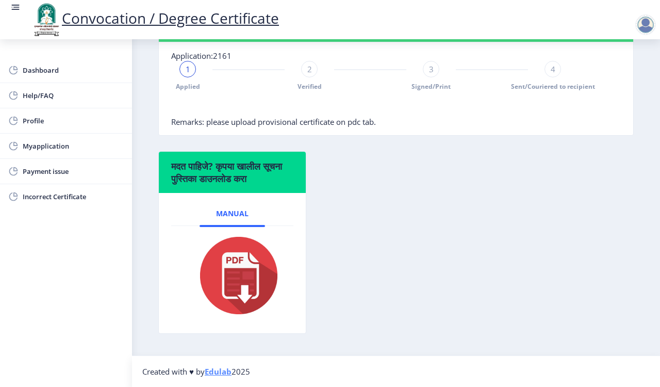
scroll to position [155, 0]
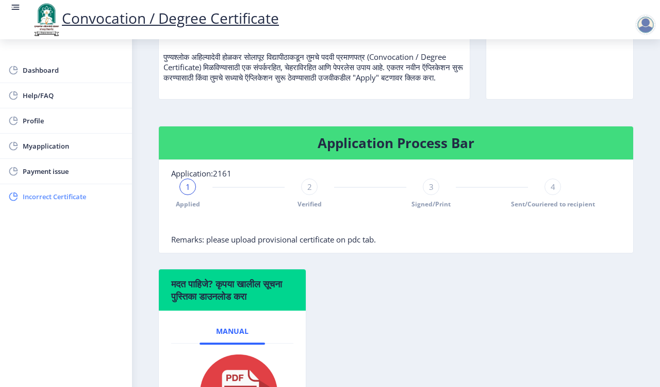
click at [53, 194] on span "Incorrect Certificate" at bounding box center [73, 196] width 101 height 12
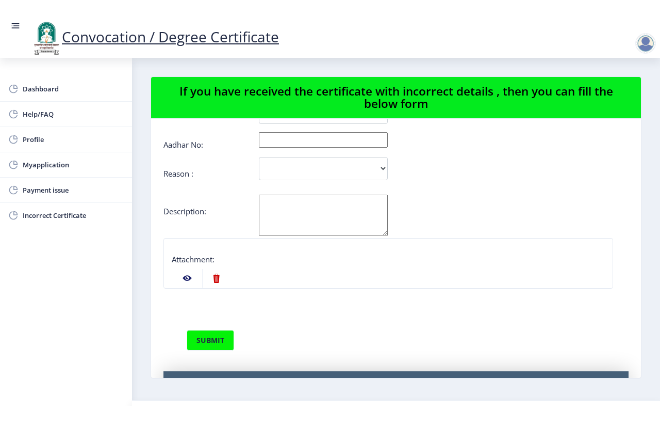
scroll to position [151, 0]
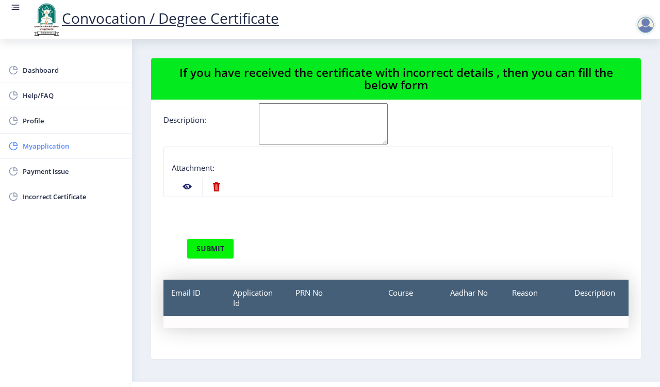
click at [33, 139] on link "Myapplication" at bounding box center [66, 146] width 132 height 25
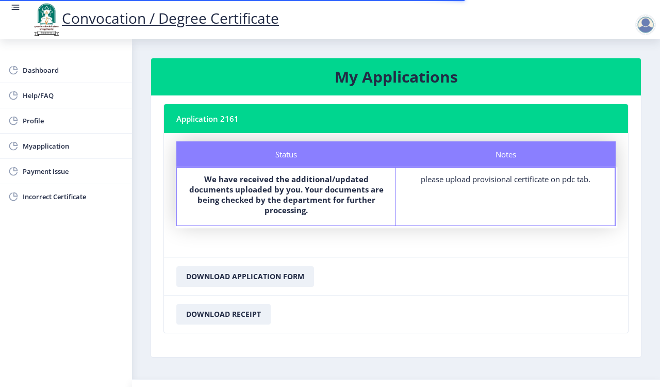
click at [315, 195] on b "We have received the additional/updated documents uploaded by you. Your documen…" at bounding box center [286, 194] width 195 height 41
click at [512, 182] on div "please upload provisional certificate on pdc tab." at bounding box center [506, 179] width 200 height 10
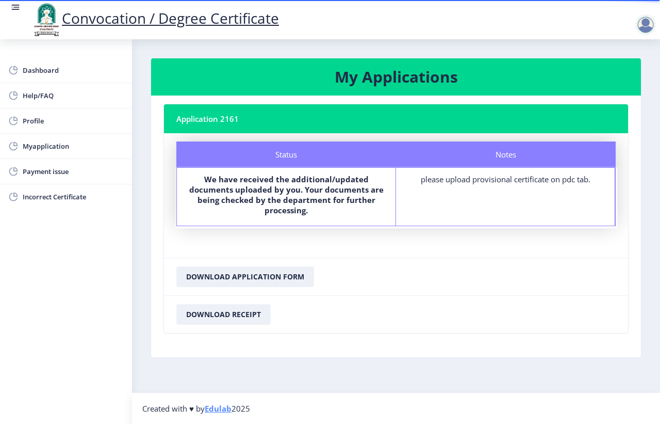
click at [213, 116] on nb-card-header "Application 2161" at bounding box center [396, 118] width 464 height 29
click at [37, 62] on link "Dashboard" at bounding box center [66, 70] width 132 height 25
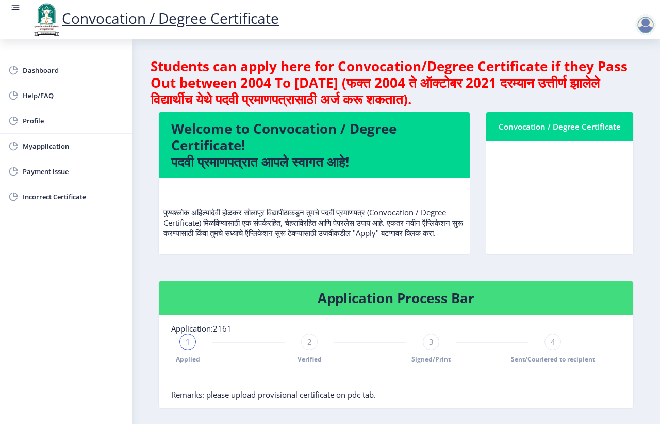
click at [11, 7] on rect at bounding box center [15, 7] width 10 height 10
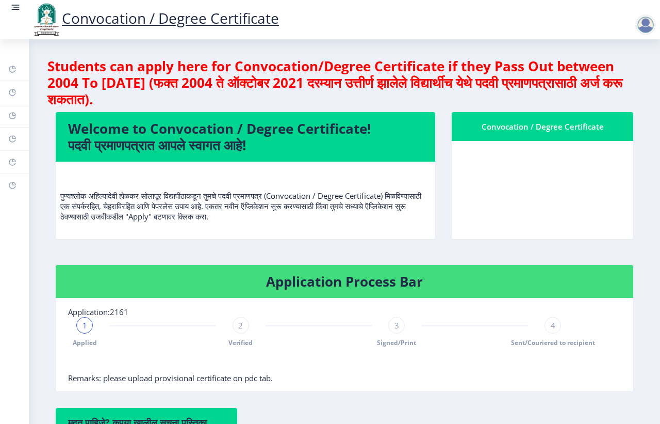
click at [11, 7] on rect at bounding box center [15, 7] width 10 height 10
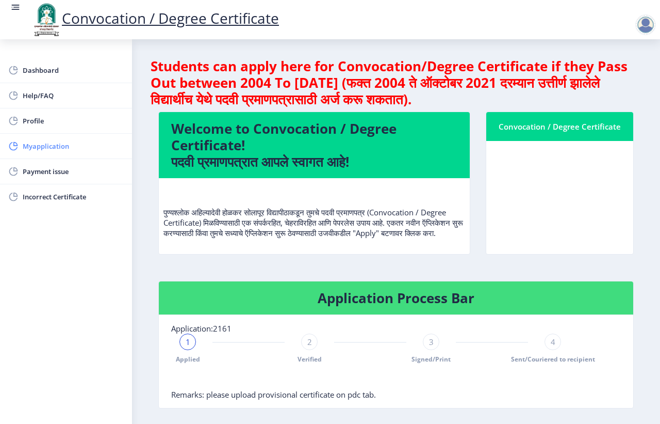
click at [54, 143] on span "Myapplication" at bounding box center [73, 146] width 101 height 12
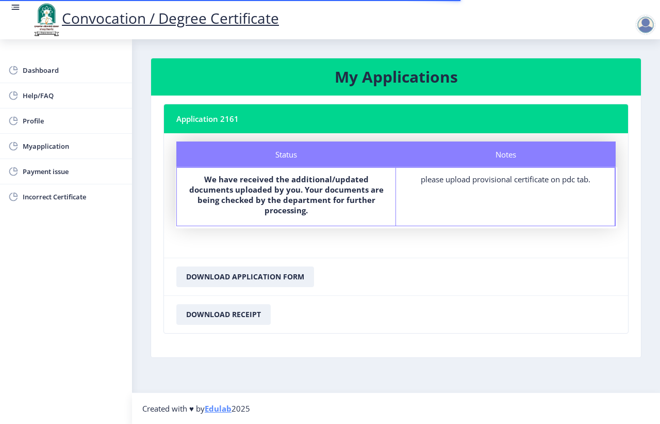
click at [324, 192] on b "We have received the additional/updated documents uploaded by you. Your documen…" at bounding box center [286, 194] width 195 height 41
click at [463, 177] on div "please upload provisional certificate on pdc tab." at bounding box center [506, 179] width 200 height 10
click at [42, 197] on span "Incorrect Certificate" at bounding box center [73, 196] width 101 height 12
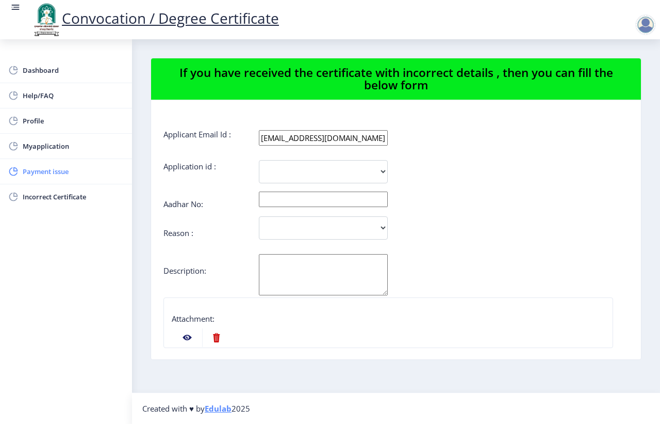
click at [42, 176] on span "Payment issue" at bounding box center [73, 171] width 101 height 12
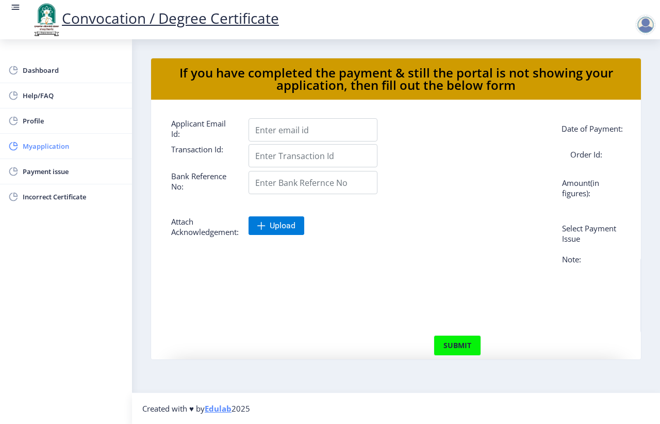
click at [53, 145] on span "Myapplication" at bounding box center [73, 146] width 101 height 12
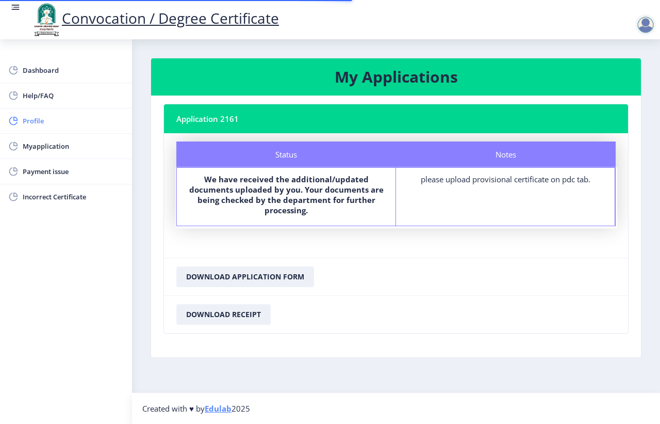
click at [44, 124] on span "Profile" at bounding box center [73, 121] width 101 height 12
select select
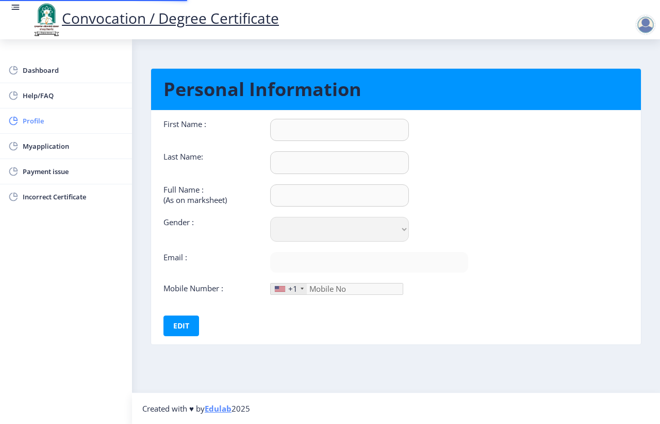
type input "[PERSON_NAME]"
type input "MAHAJAN"
type input "[PERSON_NAME]"
select select "[DEMOGRAPHIC_DATA]"
type input "[EMAIL_ADDRESS][DOMAIN_NAME]"
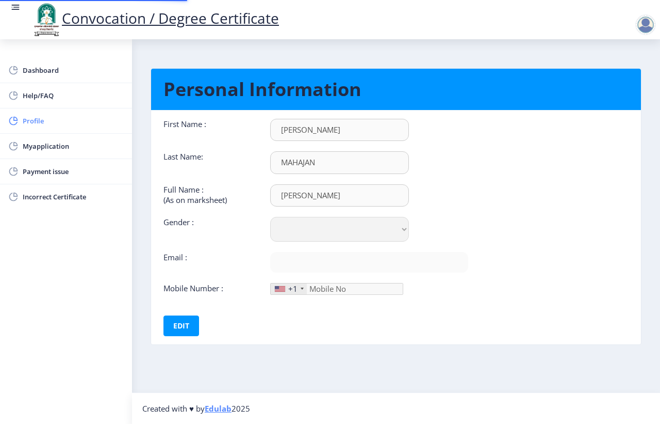
type input "9970296550"
click at [45, 111] on link "Profile" at bounding box center [66, 120] width 132 height 25
click at [46, 85] on link "Help/FAQ" at bounding box center [66, 95] width 132 height 25
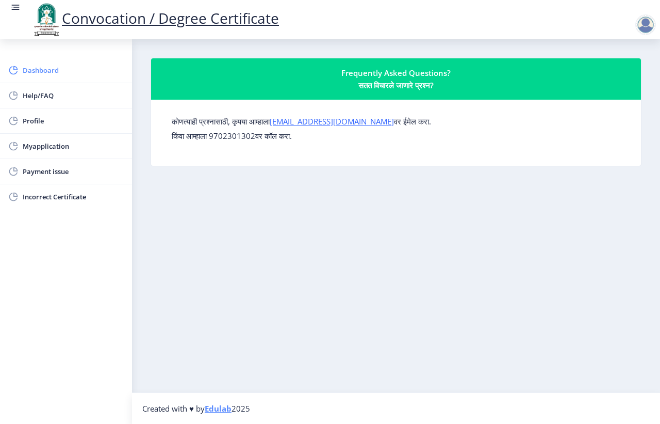
click at [46, 73] on span "Dashboard" at bounding box center [73, 70] width 101 height 12
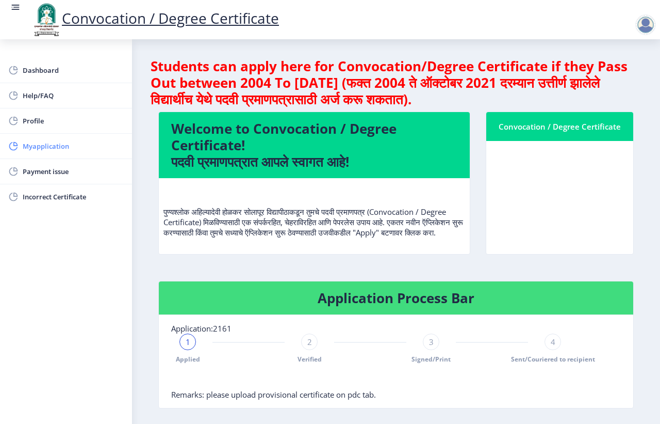
click at [38, 150] on span "Myapplication" at bounding box center [73, 146] width 101 height 12
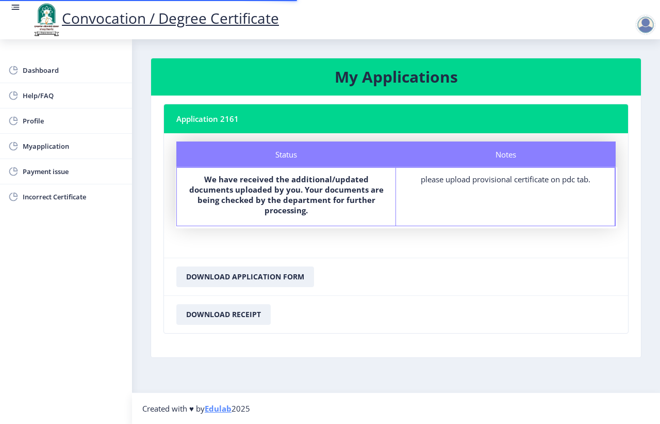
click at [328, 200] on b "We have received the additional/updated documents uploaded by you. Your documen…" at bounding box center [286, 194] width 195 height 41
click at [530, 182] on div "please upload provisional certificate on pdc tab." at bounding box center [506, 179] width 200 height 10
click at [599, 170] on div "Notes please upload provisional certificate on pdc tab." at bounding box center [505, 197] width 219 height 58
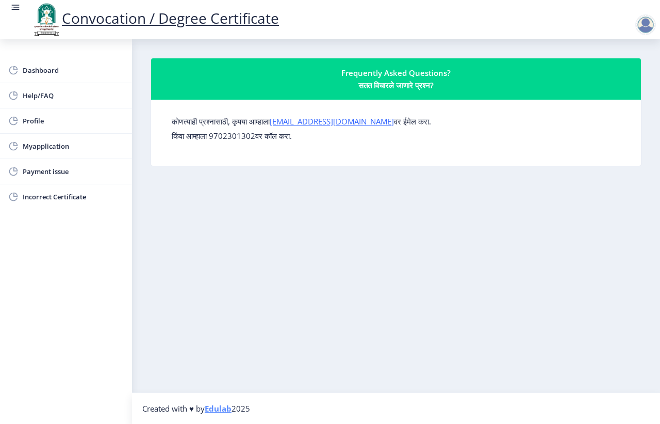
select select
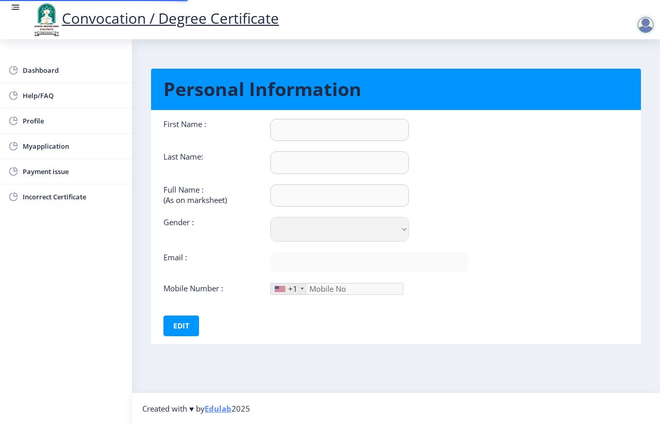
type input "[PERSON_NAME]"
type input "MAHAJAN"
type input "[PERSON_NAME]"
select select "[DEMOGRAPHIC_DATA]"
type input "[EMAIL_ADDRESS][DOMAIN_NAME]"
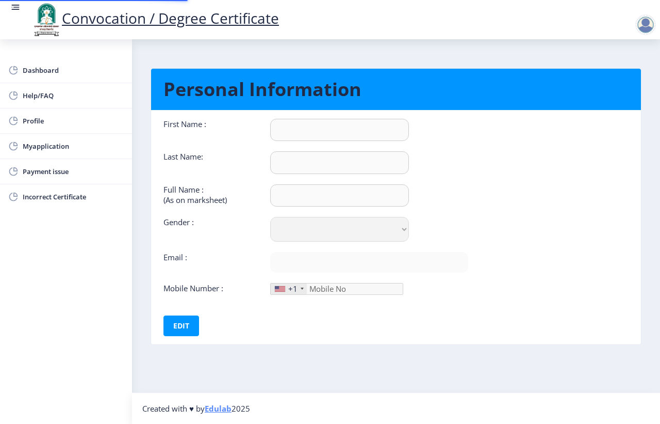
type input "9970296550"
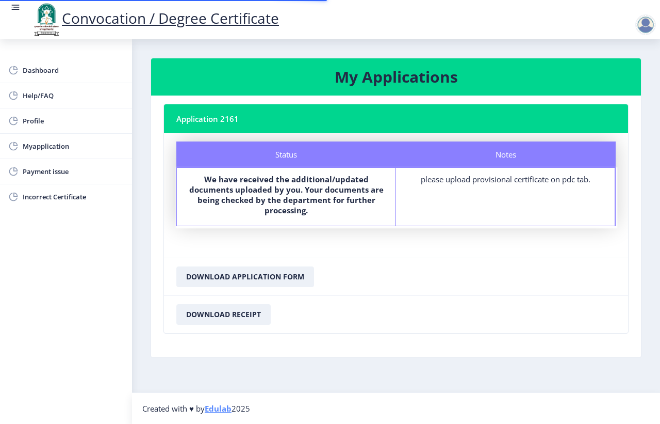
select select
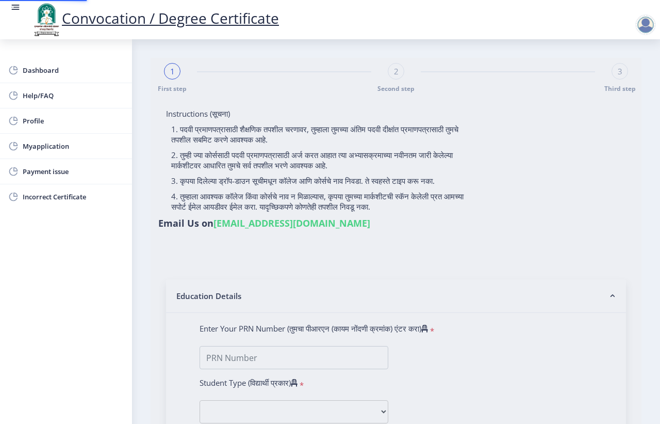
type input "[PERSON_NAME]"
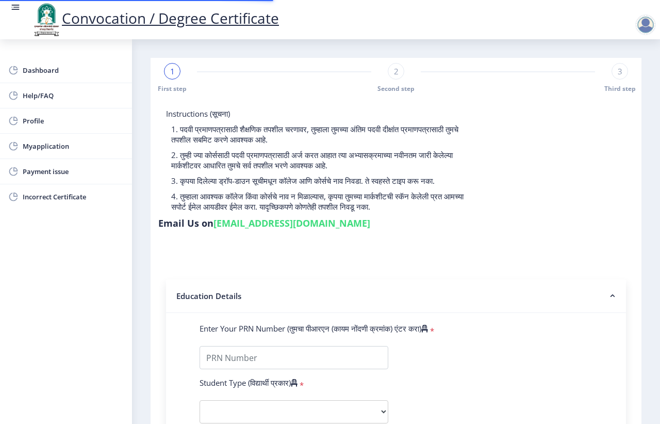
type input "2011032500060497"
select select "Regular"
select select "2015"
select select "May"
select select "SECOND CLASS"
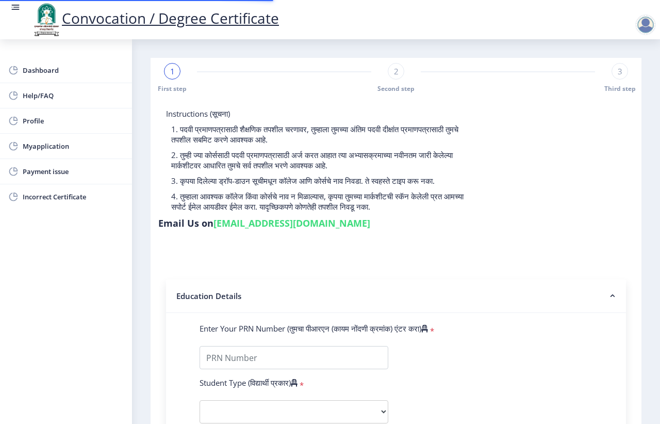
type input "348731"
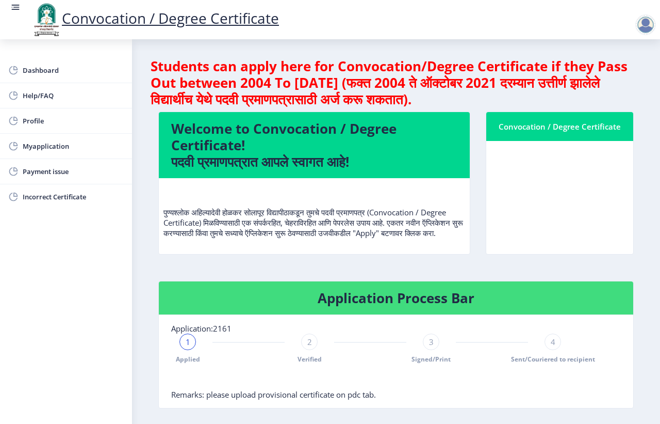
select select
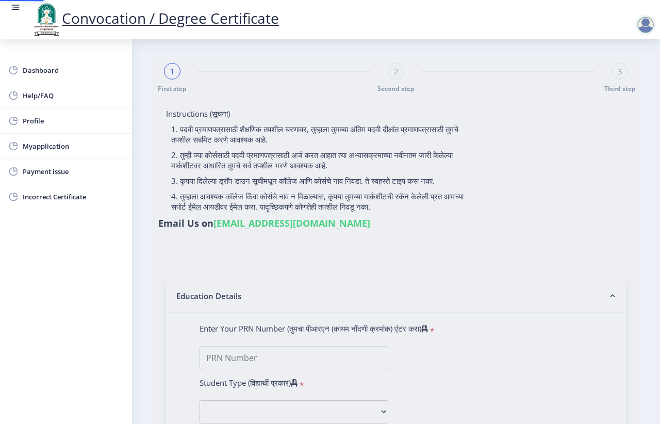
type input "[PERSON_NAME]"
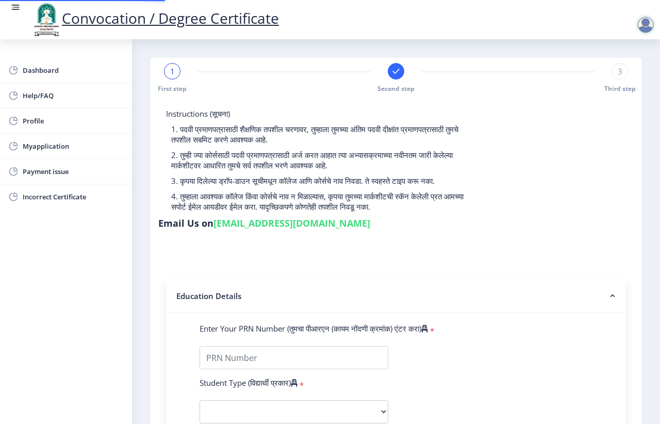
type input "2011032500060497"
select select "Regular"
select select "2015"
select select "March"
select select "SECOND CLASS"
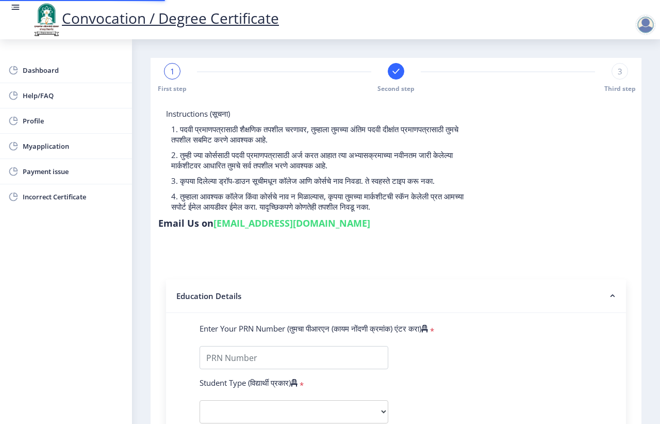
type input "348731"
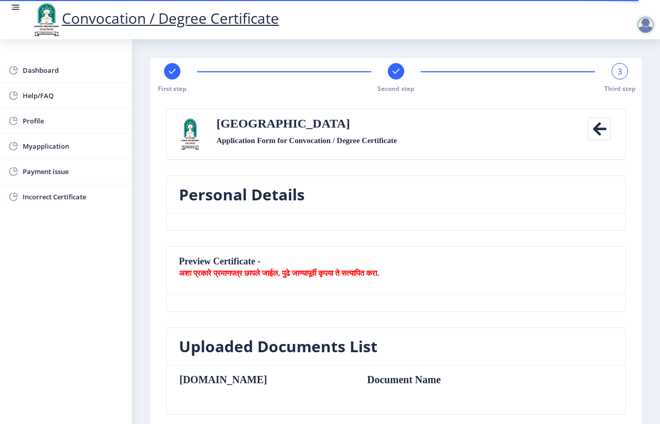
click at [391, 73] on icon at bounding box center [396, 71] width 10 height 10
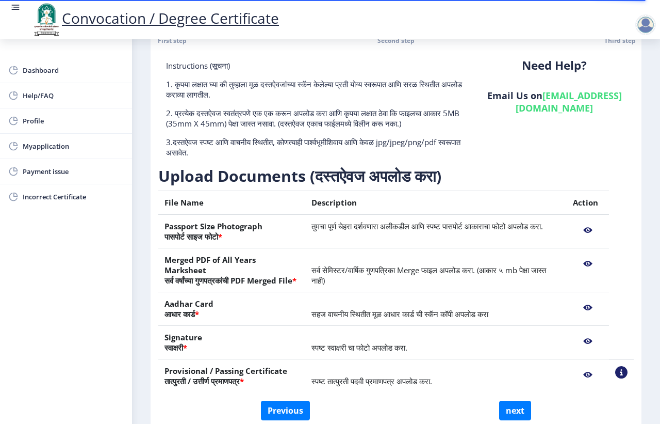
scroll to position [98, 0]
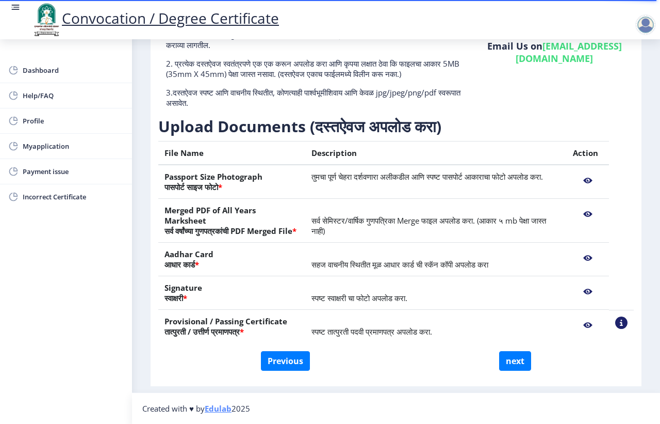
click at [586, 323] on nb-action at bounding box center [588, 325] width 30 height 19
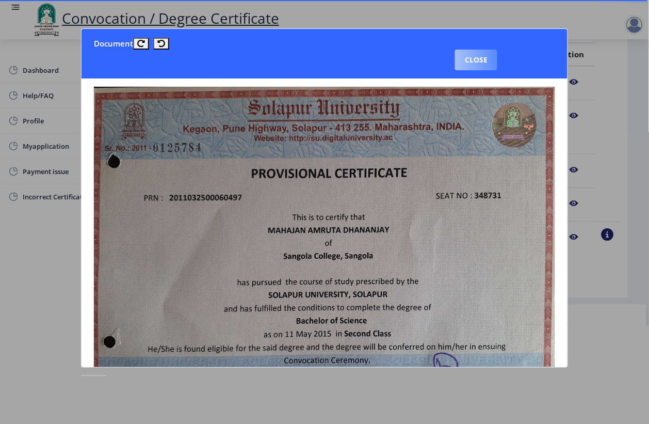
click at [473, 63] on button "Close" at bounding box center [476, 60] width 42 height 21
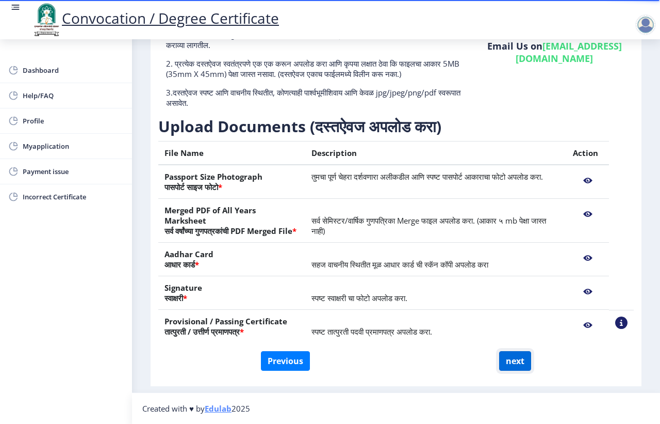
click at [522, 358] on button "next" at bounding box center [515, 361] width 32 height 20
select select
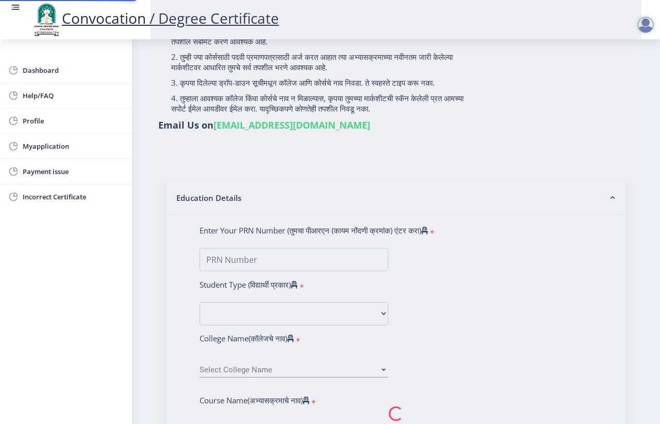
select select
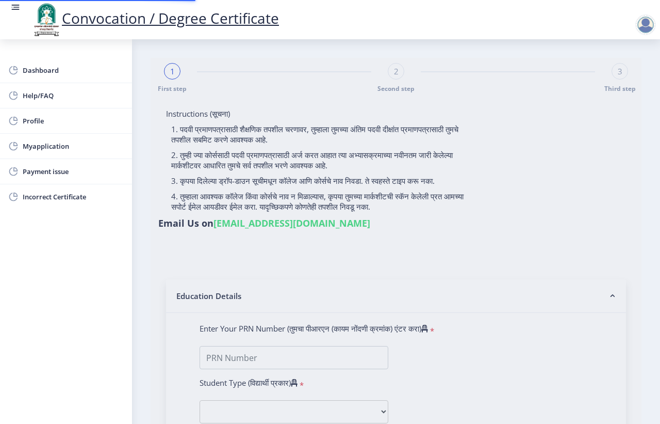
select select
type input "[PERSON_NAME]"
type input "2011032500060497"
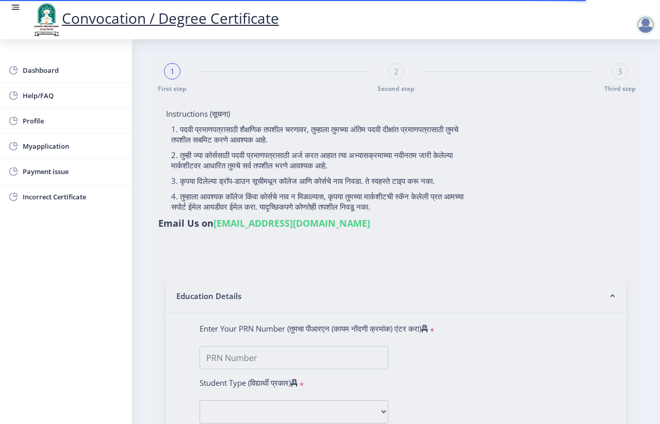
select select "Regular"
select select "2015"
select select "May"
select select "SECOND CLASS"
type input "348731"
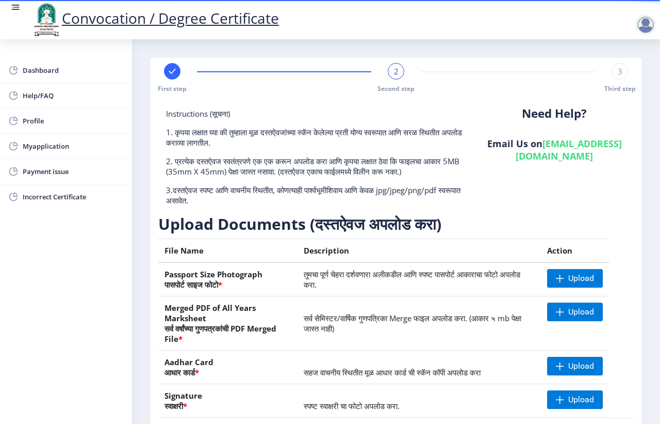
click at [388, 68] on div "2" at bounding box center [396, 71] width 17 height 17
click at [388, 71] on div "2" at bounding box center [396, 71] width 17 height 17
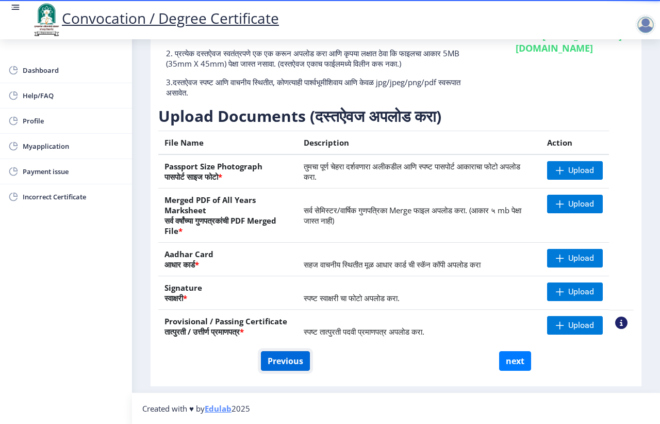
click at [285, 358] on button "Previous" at bounding box center [285, 361] width 49 height 20
select select "Regular"
select select "Chemistry"
select select "2015"
select select "May"
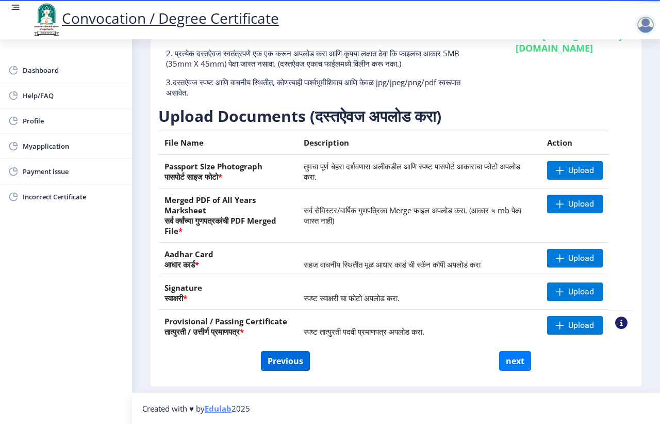
select select "SECOND CLASS"
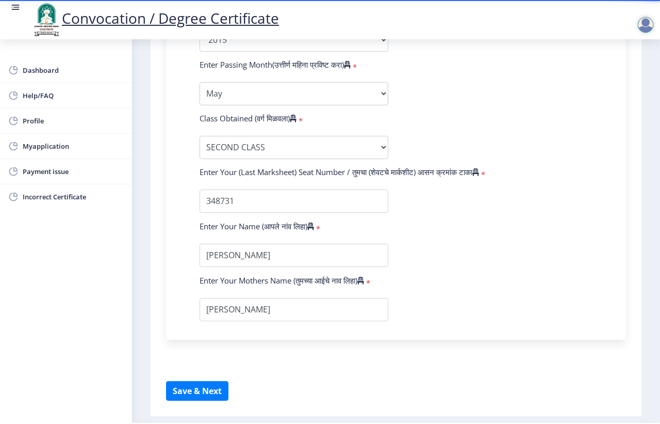
scroll to position [643, 0]
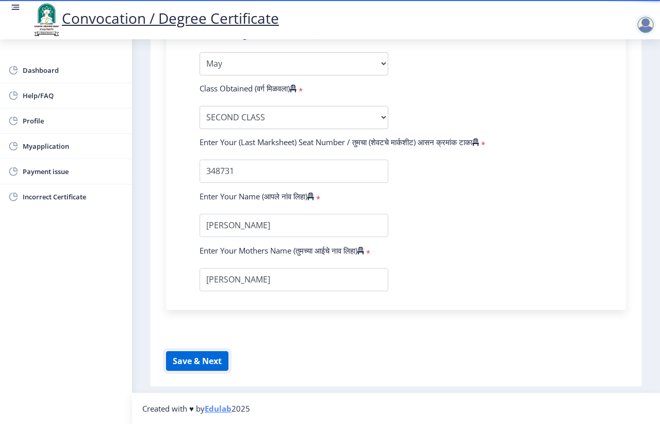
click at [196, 356] on button "Save & Next" at bounding box center [197, 361] width 62 height 20
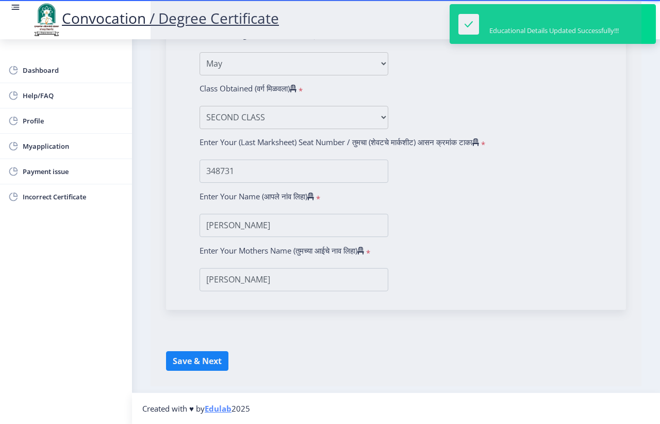
select select
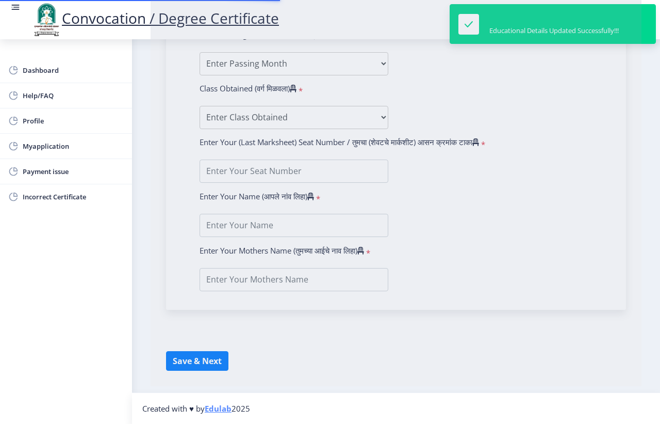
type input "[PERSON_NAME]"
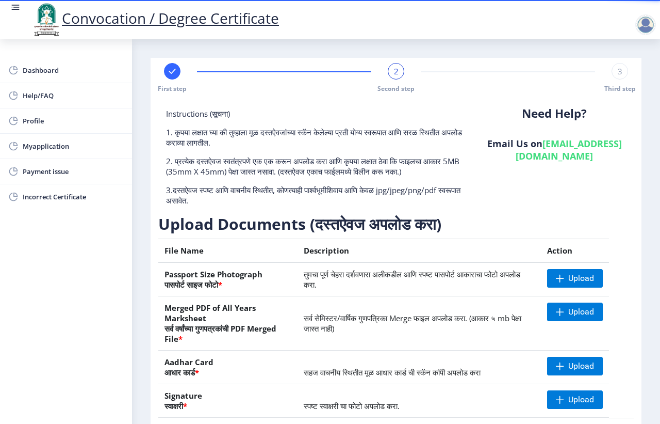
click at [621, 70] on div "3" at bounding box center [620, 71] width 17 height 17
click at [394, 70] on span "2" at bounding box center [396, 71] width 5 height 10
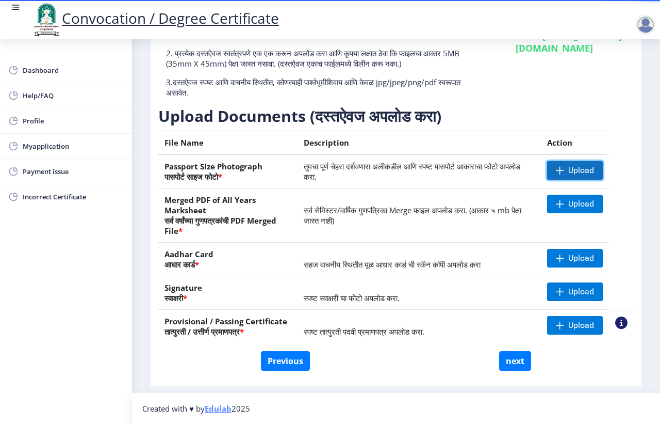
click at [566, 161] on span "Upload" at bounding box center [575, 170] width 56 height 19
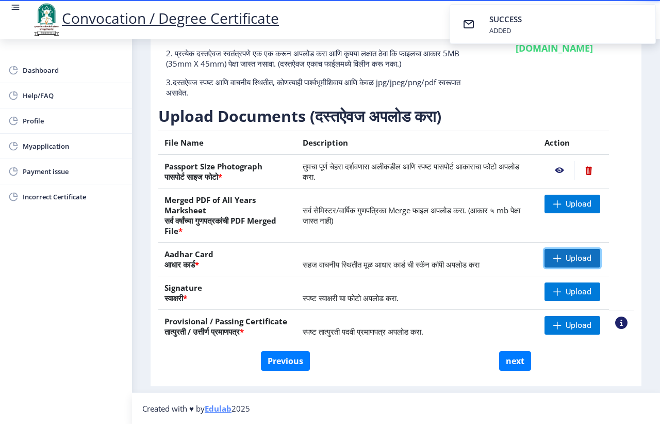
click at [566, 262] on span "Upload" at bounding box center [579, 258] width 26 height 10
click at [582, 286] on span "Upload" at bounding box center [579, 291] width 26 height 10
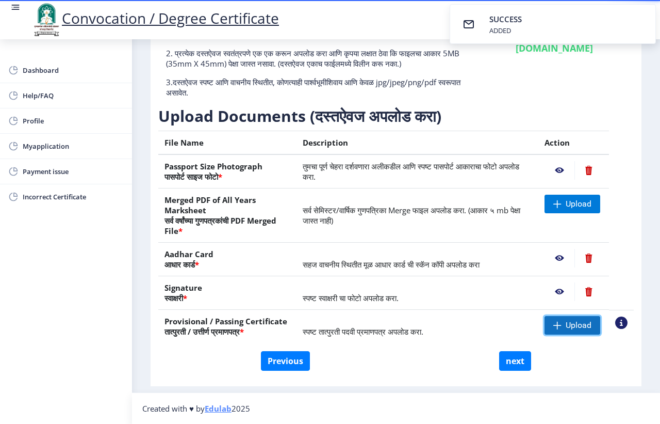
click at [562, 323] on span "Upload" at bounding box center [573, 325] width 56 height 19
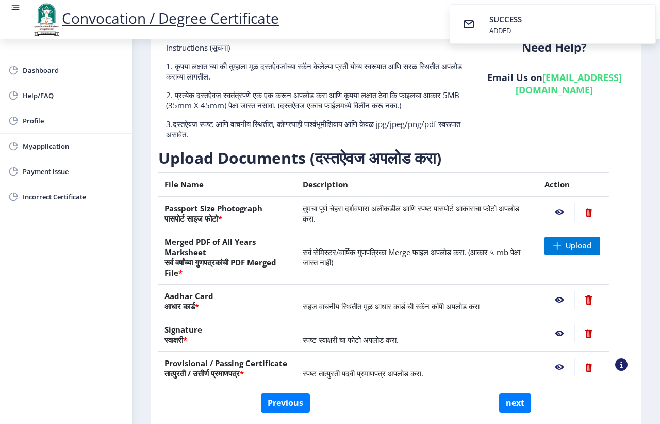
scroll to position [44, 0]
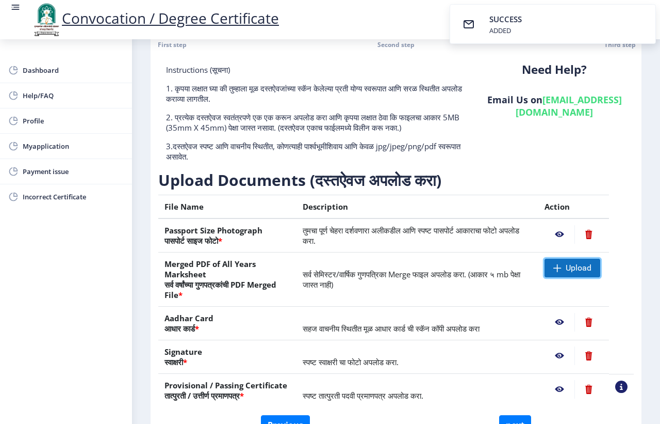
click at [566, 269] on span "Upload" at bounding box center [579, 268] width 26 height 10
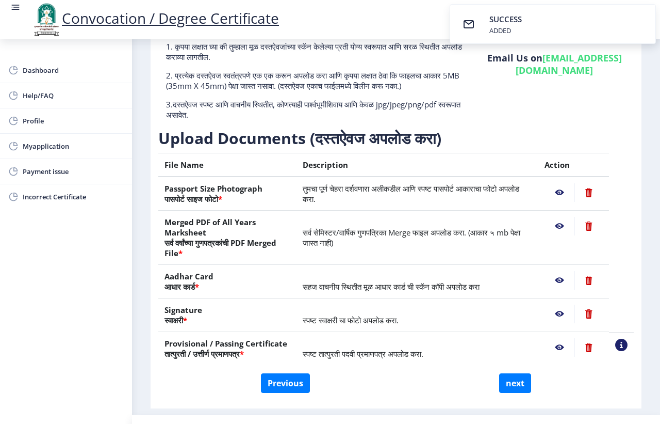
scroll to position [108, 0]
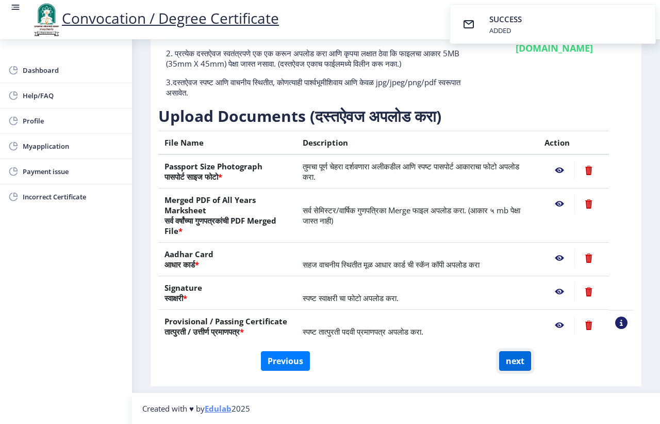
click at [519, 360] on button "next" at bounding box center [515, 361] width 32 height 20
select select
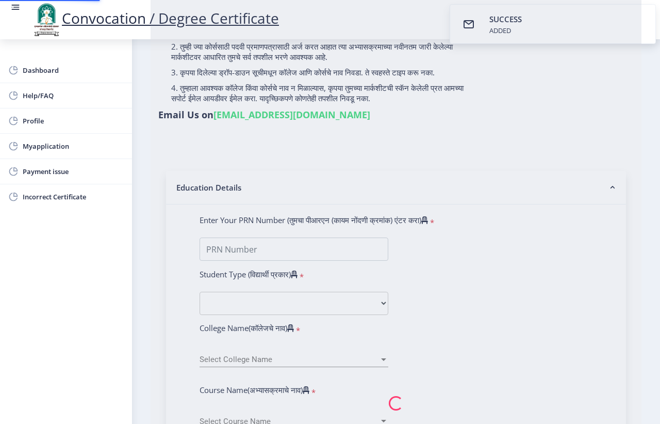
type input "[PERSON_NAME]"
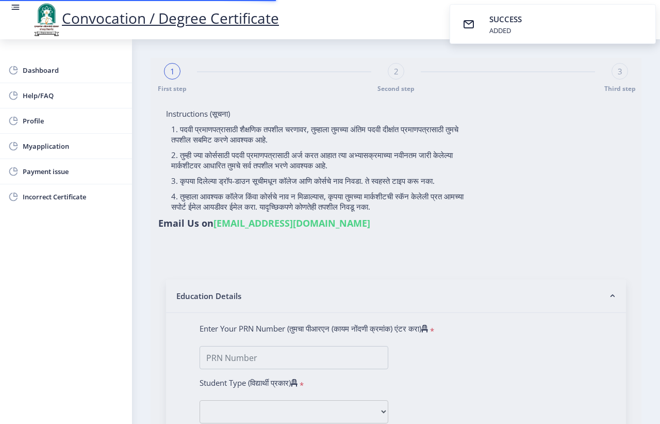
select select
type input "[PERSON_NAME]"
type input "2011032500060497"
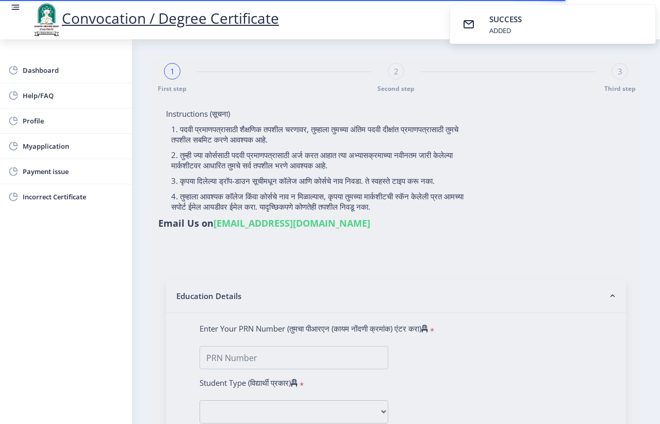
select select "Regular"
select select "2015"
select select "May"
select select "SECOND CLASS"
type input "348731"
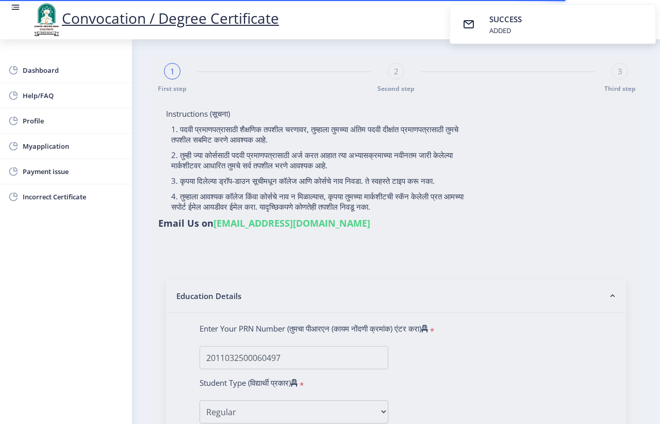
select select "Chemistry"
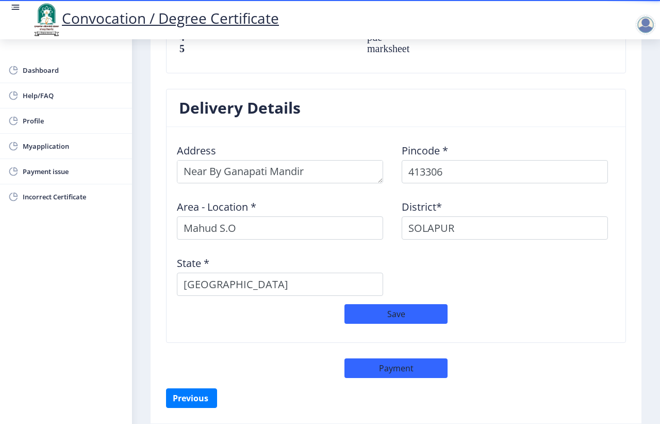
scroll to position [814, 0]
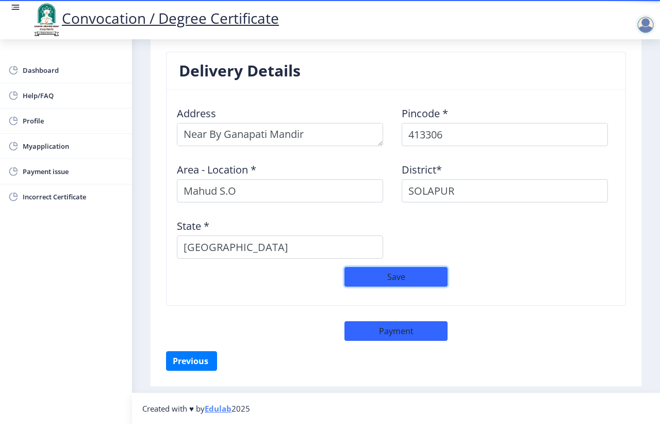
click at [383, 272] on button "Save" at bounding box center [396, 277] width 103 height 20
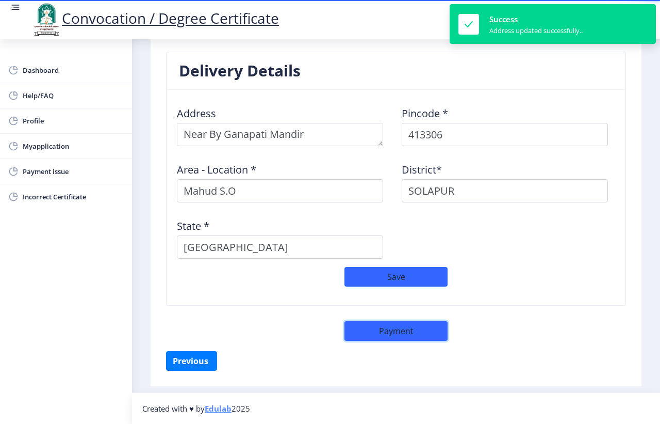
click at [386, 333] on button "Payment" at bounding box center [396, 331] width 103 height 20
select select "sealed"
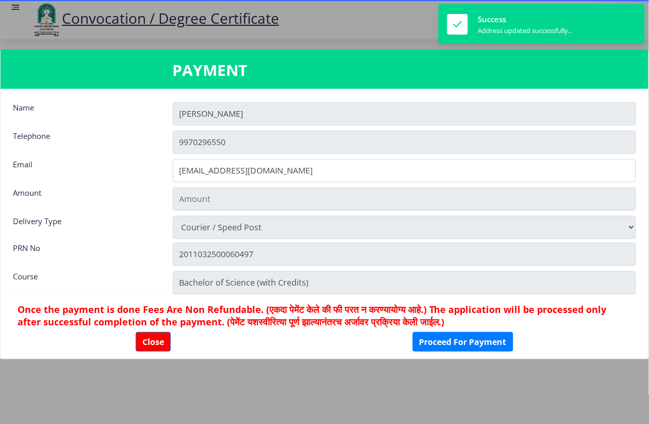
type input "1885"
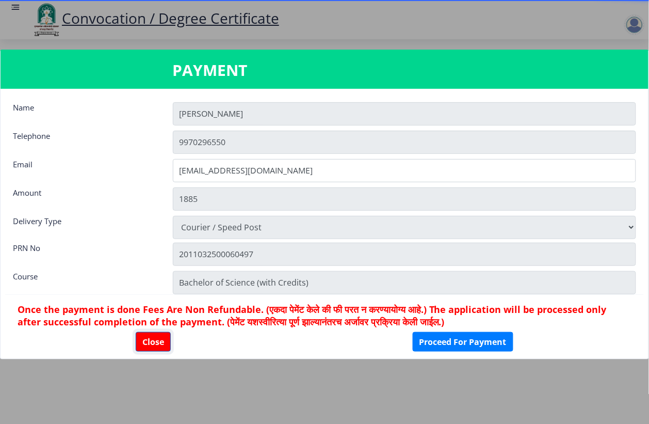
click at [148, 347] on button "Close" at bounding box center [153, 342] width 35 height 20
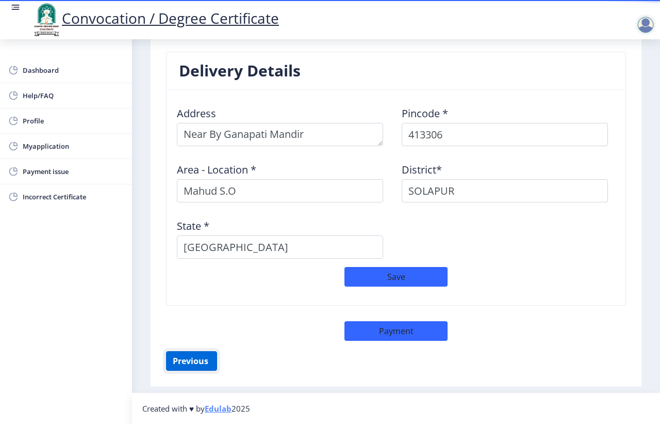
click at [184, 359] on button "Previous ‍" at bounding box center [191, 361] width 51 height 20
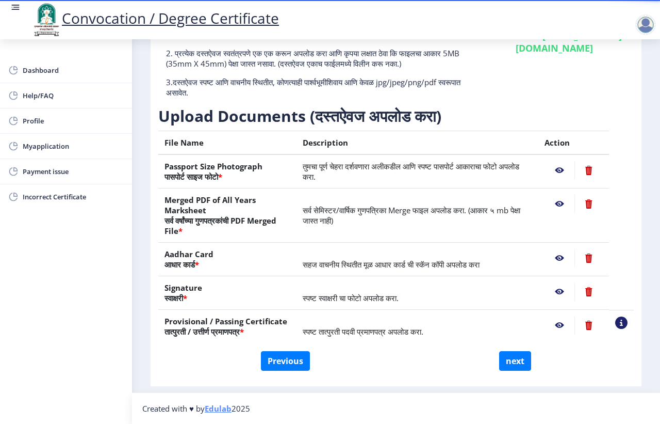
scroll to position [108, 0]
click at [278, 357] on button "Previous" at bounding box center [285, 361] width 49 height 20
select select "Regular"
select select "Chemistry"
select select "2015"
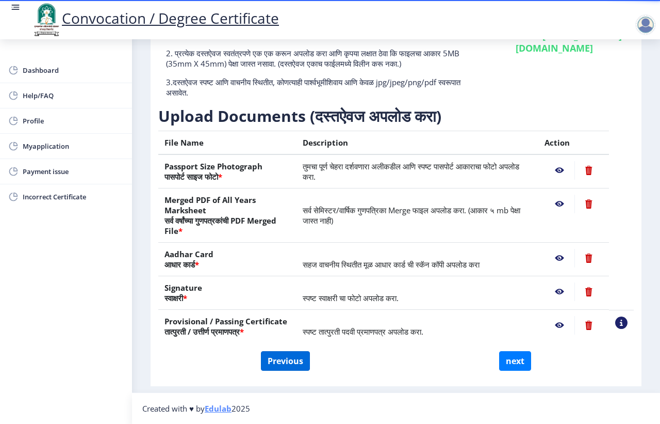
select select "May"
select select "SECOND CLASS"
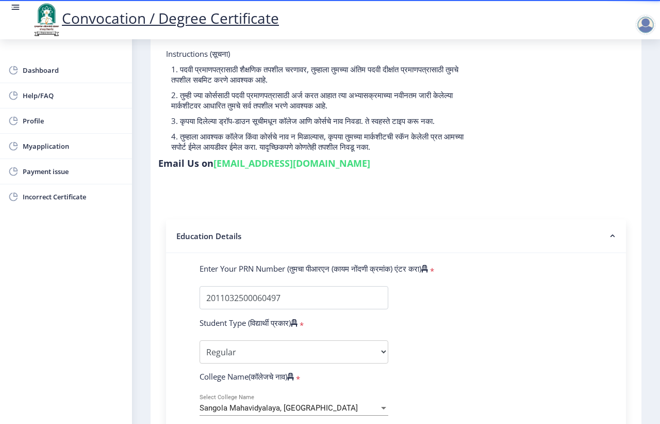
scroll to position [0, 0]
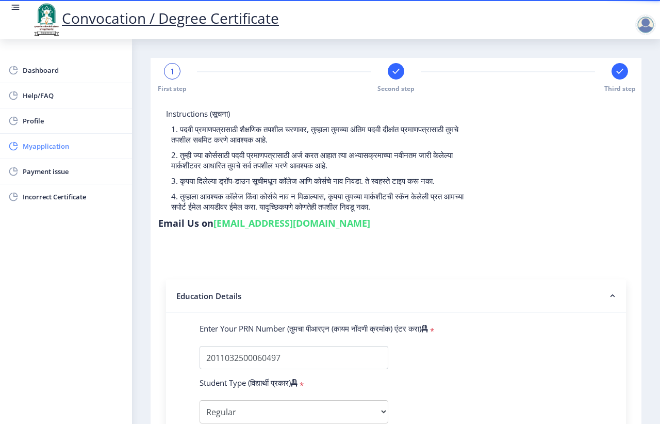
click at [60, 138] on link "Myapplication" at bounding box center [66, 146] width 132 height 25
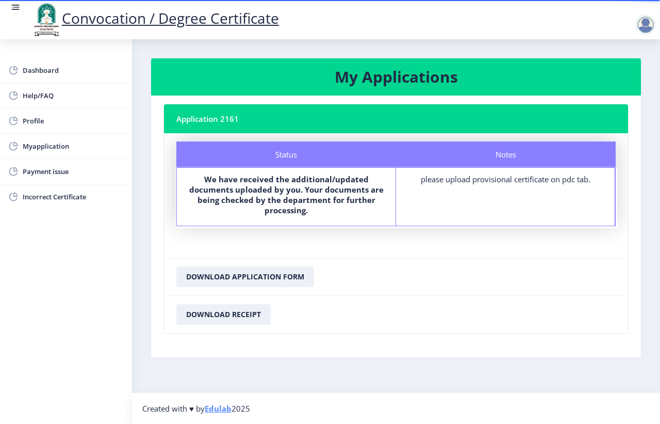
click at [444, 174] on div "please upload provisional certificate on pdc tab." at bounding box center [506, 179] width 200 height 10
click at [477, 184] on div "please upload provisional certificate on pdc tab." at bounding box center [506, 179] width 200 height 10
click at [464, 195] on div "Notes please upload provisional certificate on pdc tab." at bounding box center [505, 197] width 219 height 58
click at [645, 22] on div at bounding box center [646, 24] width 21 height 21
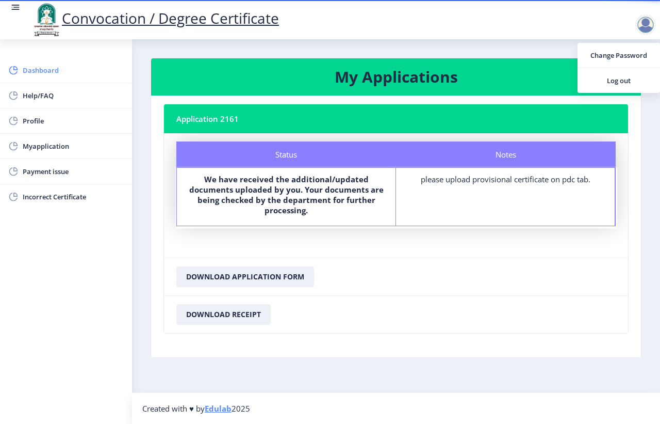
click at [48, 76] on span "Dashboard" at bounding box center [73, 70] width 101 height 12
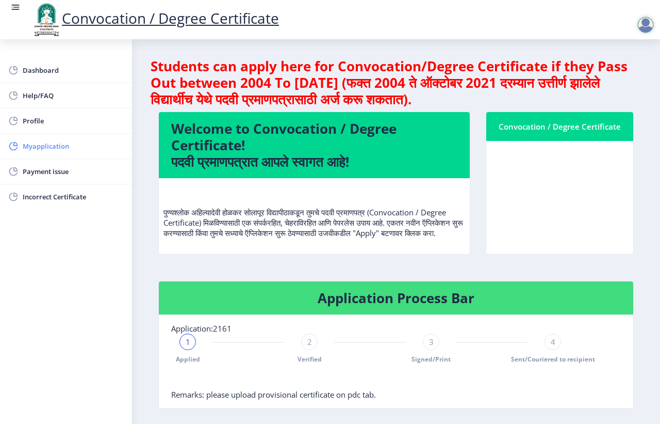
click at [49, 143] on span "Myapplication" at bounding box center [73, 146] width 101 height 12
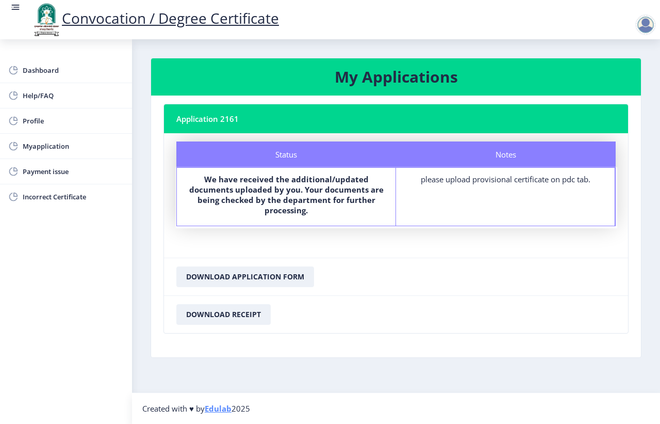
select select
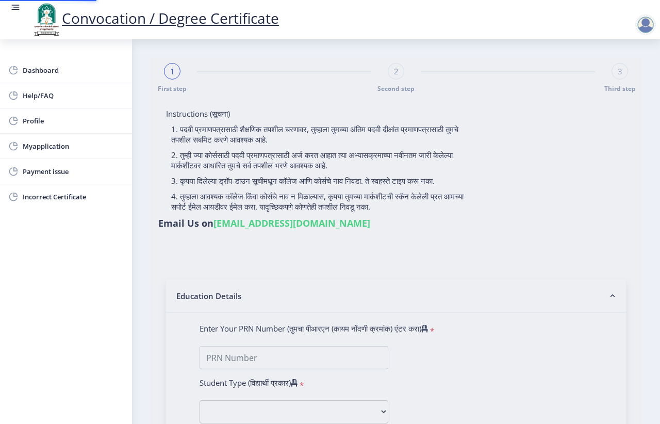
type input "[PERSON_NAME]"
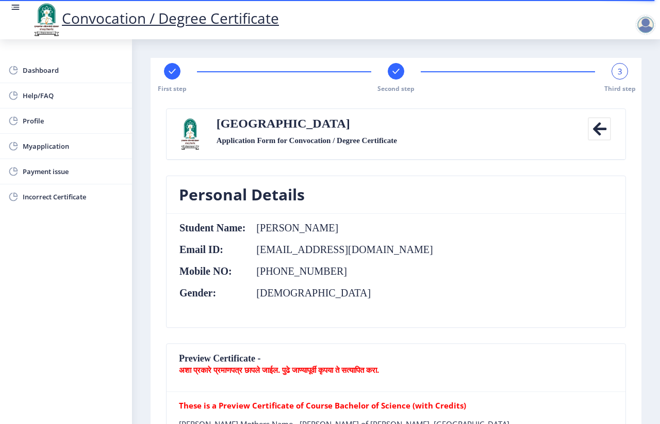
click at [383, 75] on div "First step Second step 3 Third step" at bounding box center [396, 78] width 481 height 30
click at [395, 71] on rect at bounding box center [396, 71] width 10 height 10
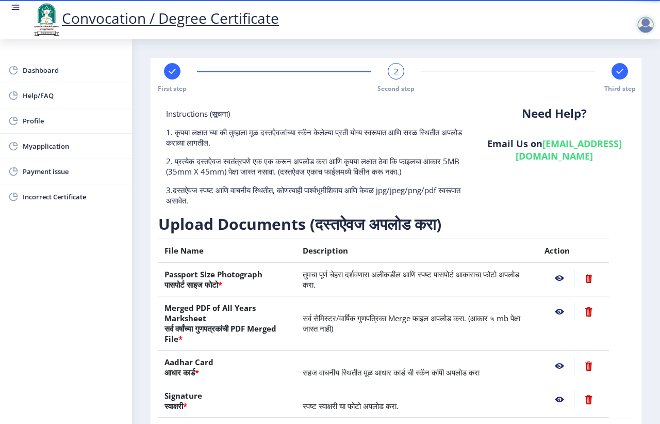
click at [622, 71] on rect at bounding box center [620, 71] width 10 height 10
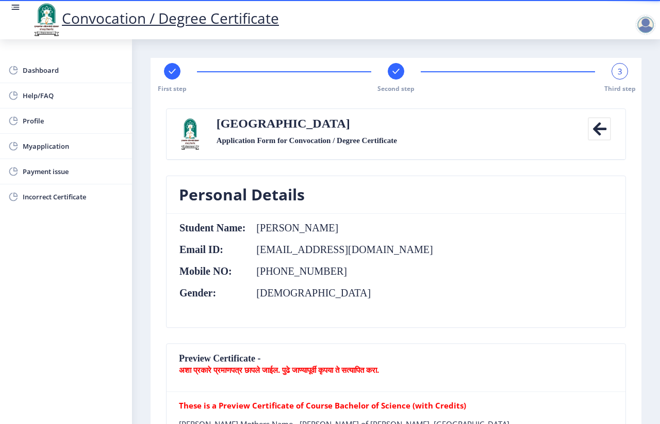
click at [161, 64] on div "First step Second step 3 Third step" at bounding box center [396, 78] width 481 height 30
click at [171, 68] on rect at bounding box center [172, 71] width 10 height 10
select select "Regular"
select select "Chemistry"
select select "2015"
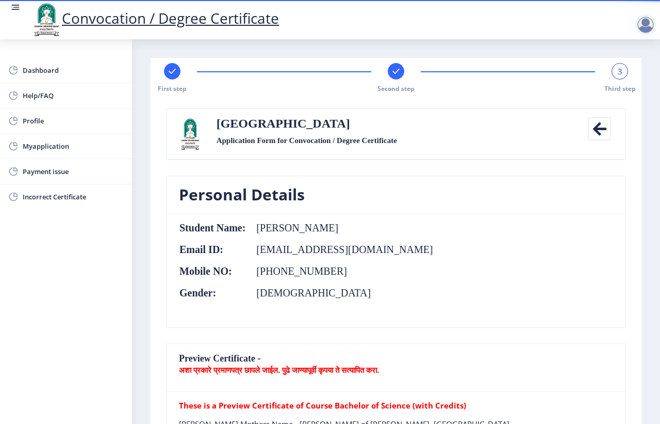
select select "May"
select select "SECOND CLASS"
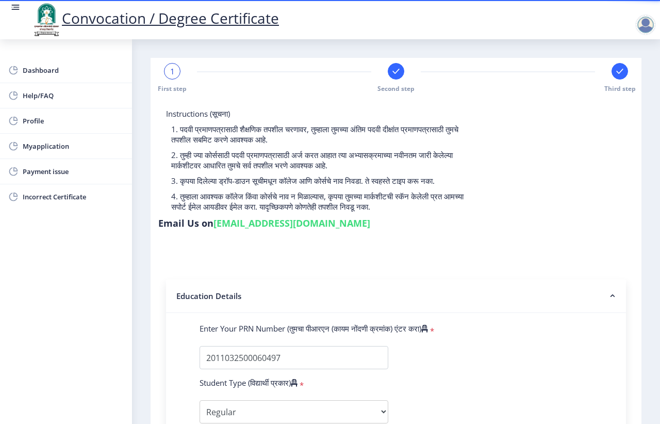
click at [397, 67] on rect at bounding box center [396, 71] width 10 height 10
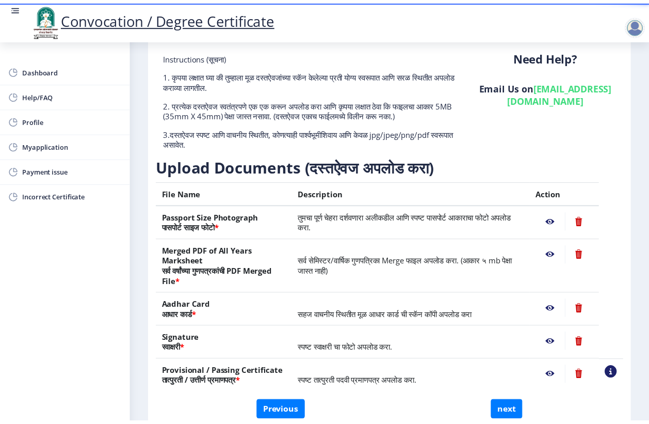
scroll to position [108, 0]
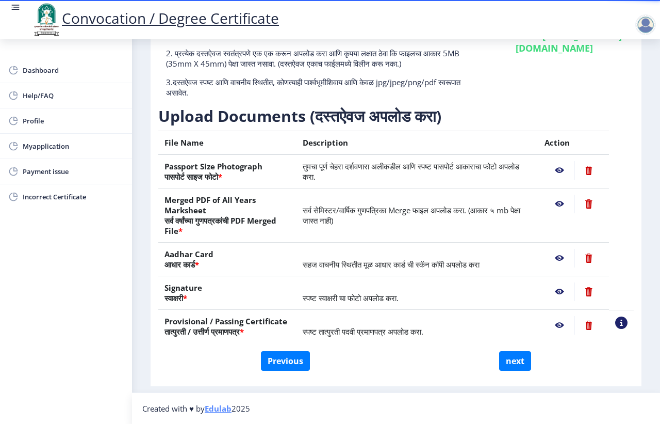
click at [560, 326] on nb-action at bounding box center [560, 325] width 30 height 19
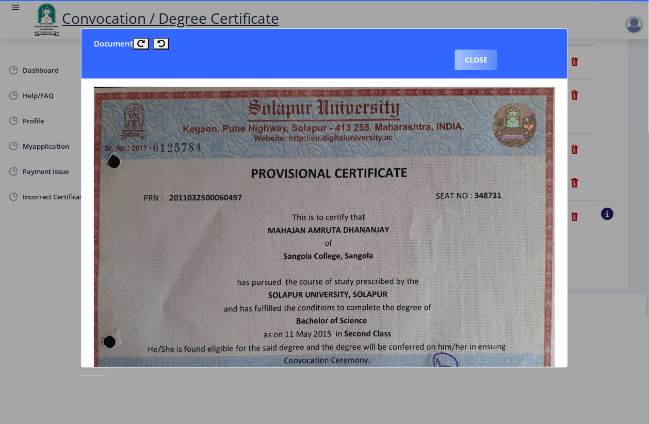
click at [475, 57] on button "Close" at bounding box center [476, 60] width 42 height 21
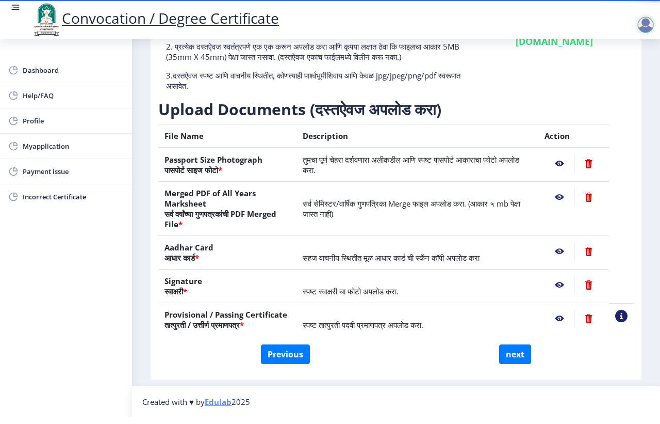
scroll to position [0, 0]
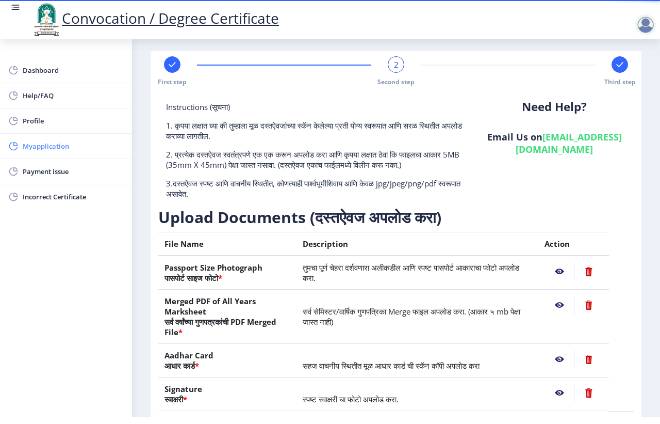
click at [21, 146] on link "Myapplication" at bounding box center [66, 146] width 132 height 25
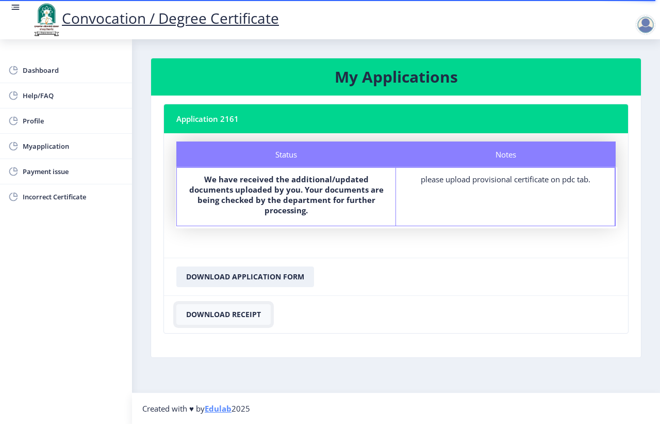
click at [217, 314] on button "Download Receipt" at bounding box center [223, 314] width 94 height 21
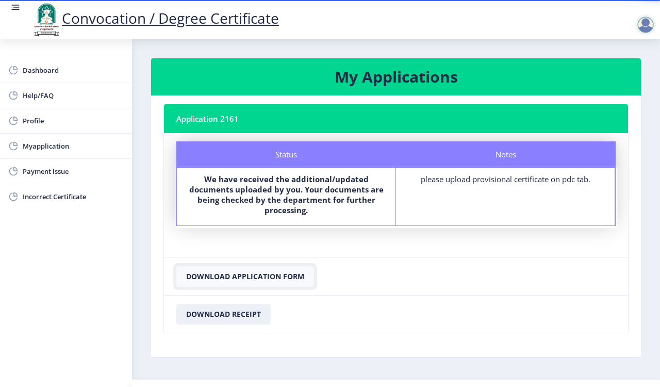
click at [239, 275] on button "Download Application Form" at bounding box center [245, 276] width 138 height 21
click at [645, 26] on div at bounding box center [646, 24] width 21 height 21
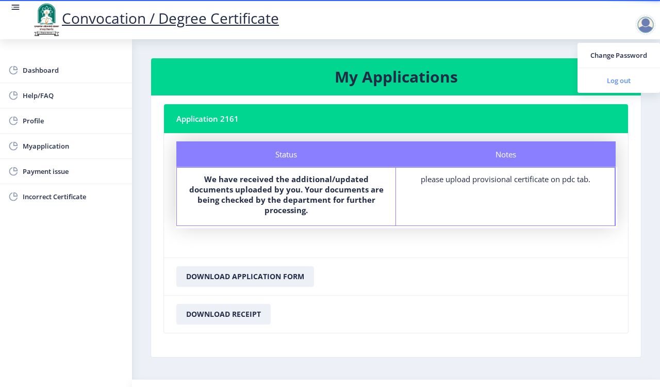
click at [629, 81] on span "Log out" at bounding box center [619, 80] width 66 height 12
